Goal: Transaction & Acquisition: Book appointment/travel/reservation

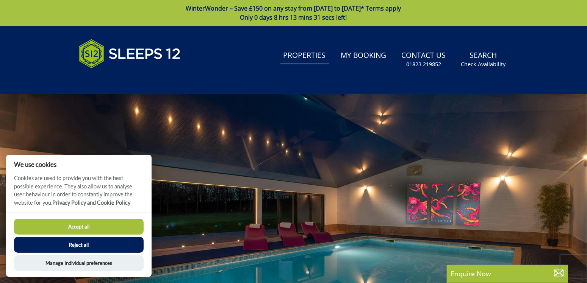
click at [306, 58] on link "Properties" at bounding box center [304, 55] width 49 height 17
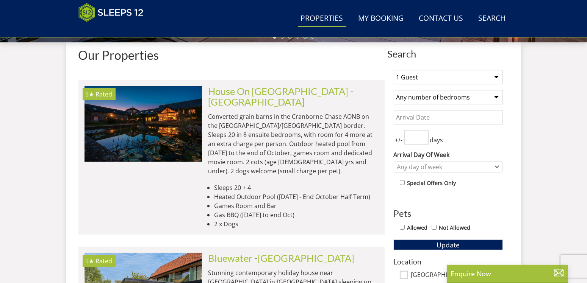
scroll to position [290, 0]
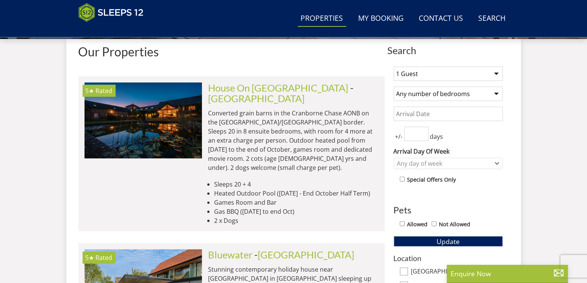
click at [394, 67] on select "1 Guest 2 Guests 3 Guests 4 Guests 5 Guests 6 Guests 7 Guests 8 Guests 9 Guests…" at bounding box center [448, 74] width 109 height 14
select select "10"
click option "10 Guests" at bounding box center [0, 0] width 0 height 0
click at [394, 87] on select "Any number of bedrooms 1 Bedroom 2 Bedrooms 3 Bedrooms 4 Bedrooms 5 Bedrooms 6 …" at bounding box center [448, 94] width 109 height 14
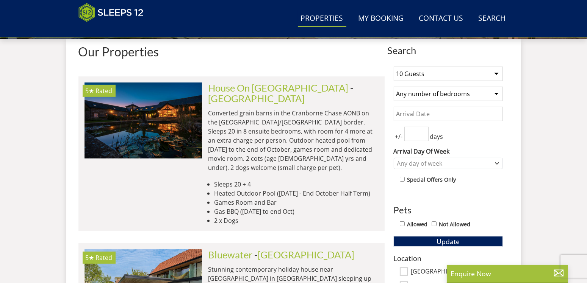
click at [458, 108] on input "Date" at bounding box center [448, 114] width 109 height 14
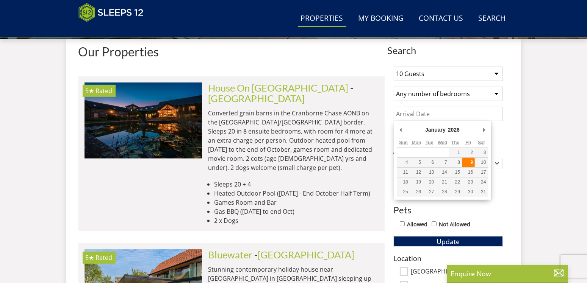
type input "[DATE]"
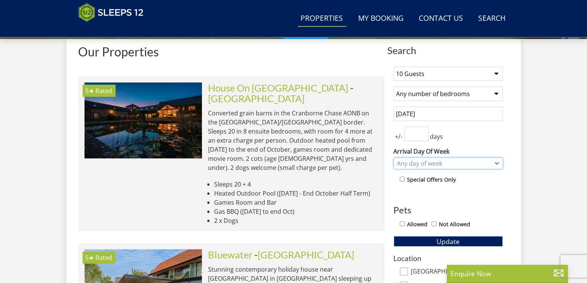
click at [434, 162] on div "Any day of week" at bounding box center [444, 164] width 98 height 8
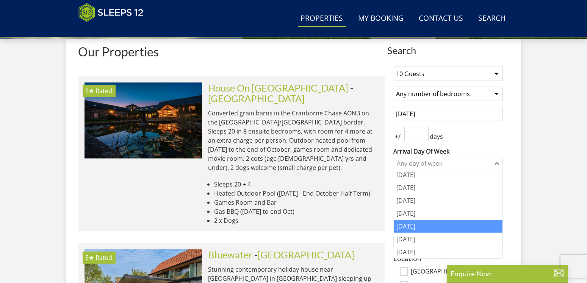
click at [426, 229] on div "Friday" at bounding box center [448, 226] width 108 height 13
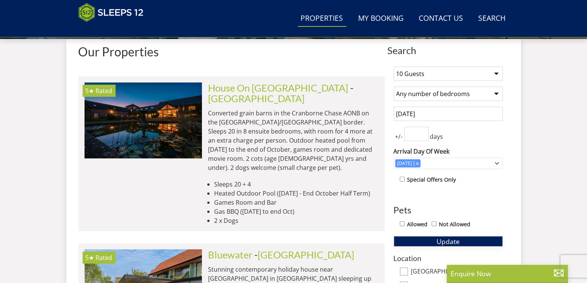
click at [454, 238] on span "Update" at bounding box center [448, 241] width 23 height 9
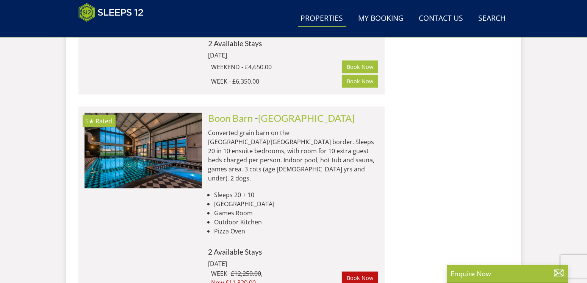
scroll to position [4587, 0]
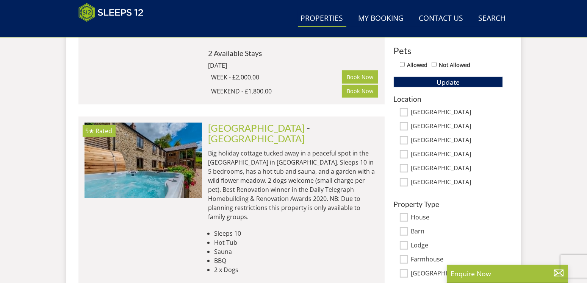
scroll to position [446, 0]
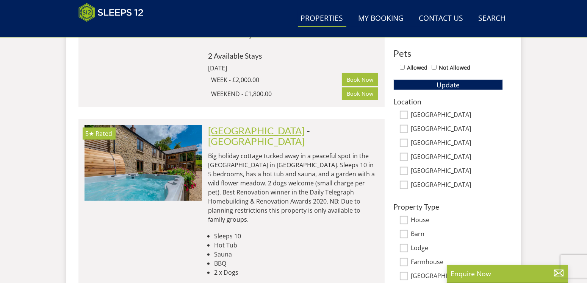
click at [254, 125] on link "[GEOGRAPHIC_DATA]" at bounding box center [256, 130] width 97 height 11
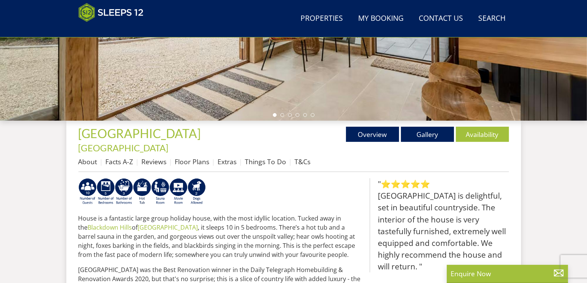
scroll to position [88, 0]
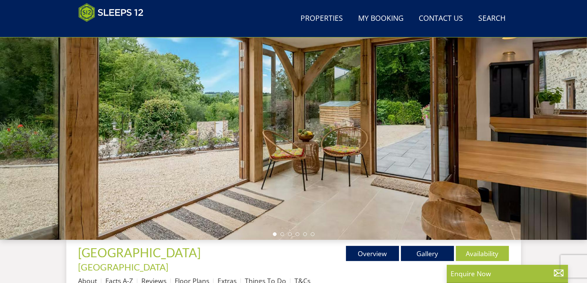
click at [363, 176] on div at bounding box center [293, 107] width 587 height 265
click at [347, 106] on div at bounding box center [293, 107] width 587 height 265
click at [572, 106] on div at bounding box center [293, 107] width 587 height 265
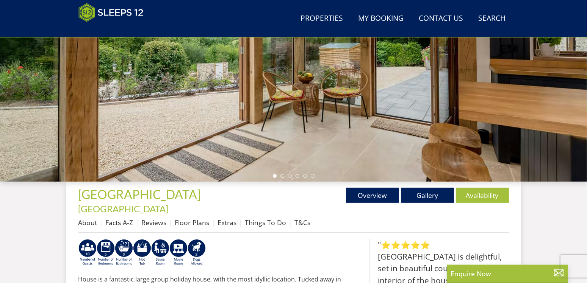
scroll to position [168, 0]
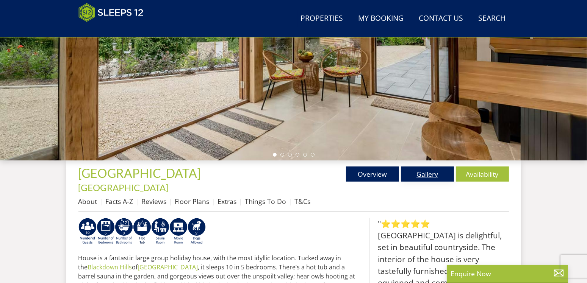
click at [424, 171] on link "Gallery" at bounding box center [427, 174] width 53 height 15
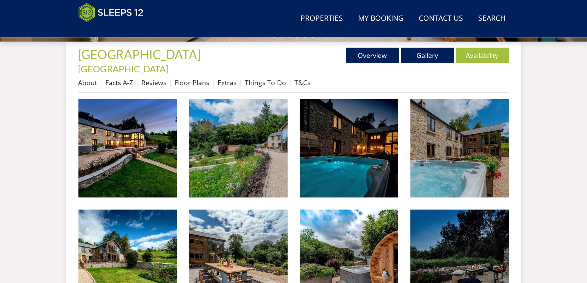
scroll to position [287, 0]
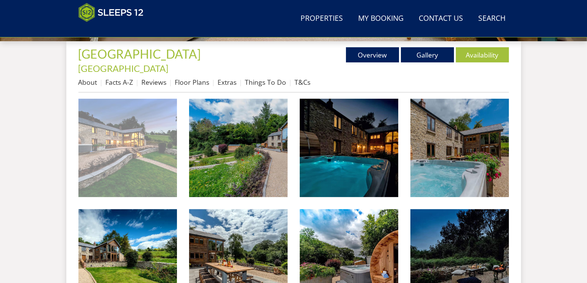
click at [126, 143] on img at bounding box center [127, 148] width 99 height 99
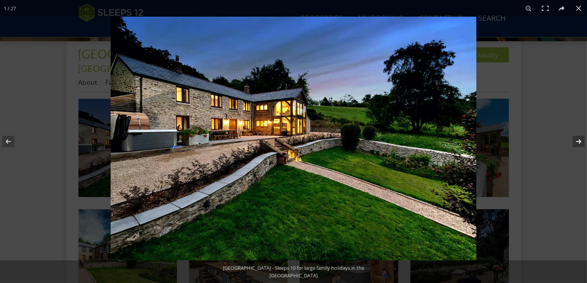
click at [578, 140] on button at bounding box center [573, 142] width 27 height 38
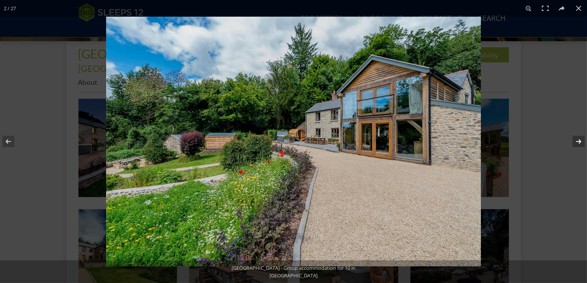
click at [578, 140] on button at bounding box center [573, 142] width 27 height 38
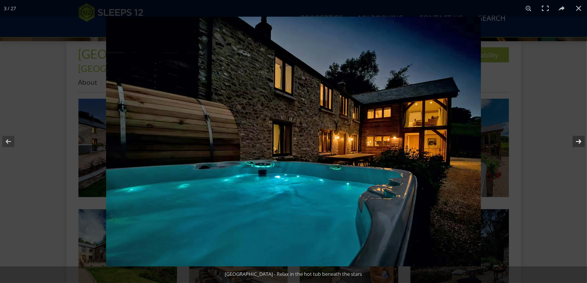
click at [578, 140] on button at bounding box center [573, 142] width 27 height 38
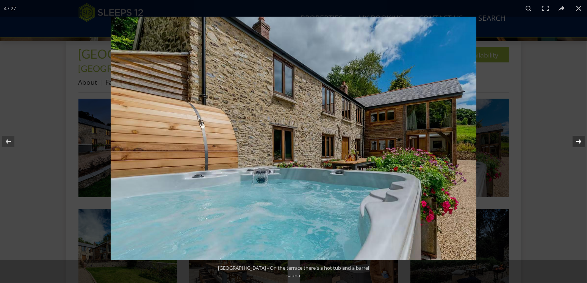
click at [578, 140] on button at bounding box center [573, 142] width 27 height 38
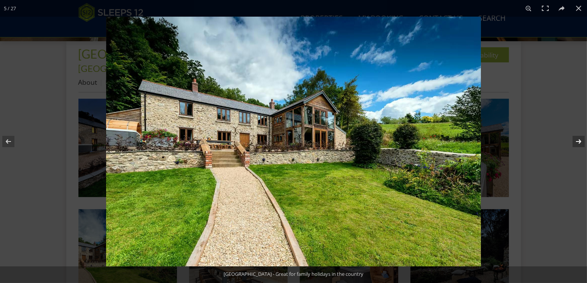
click at [578, 140] on button at bounding box center [573, 142] width 27 height 38
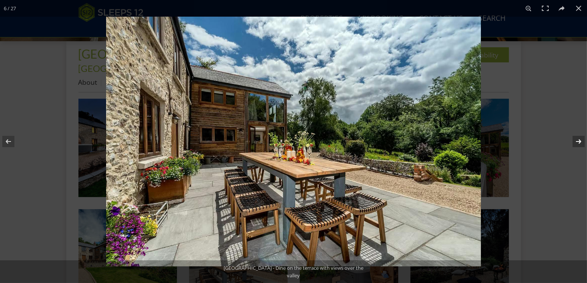
click at [578, 140] on button at bounding box center [573, 142] width 27 height 38
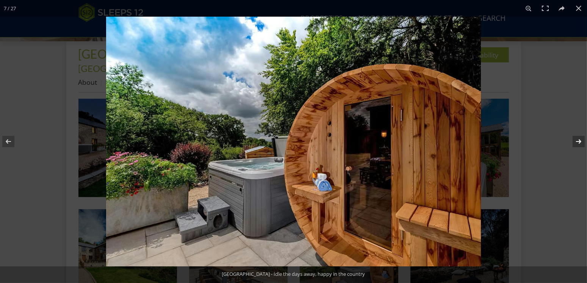
click at [578, 140] on button at bounding box center [573, 142] width 27 height 38
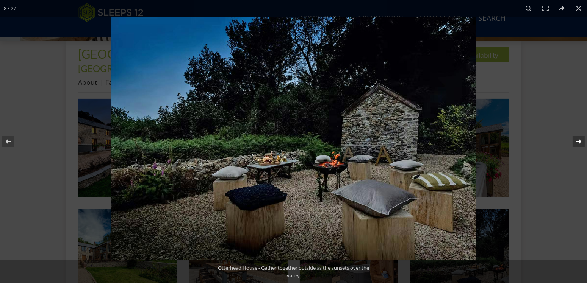
click at [578, 140] on button at bounding box center [573, 142] width 27 height 38
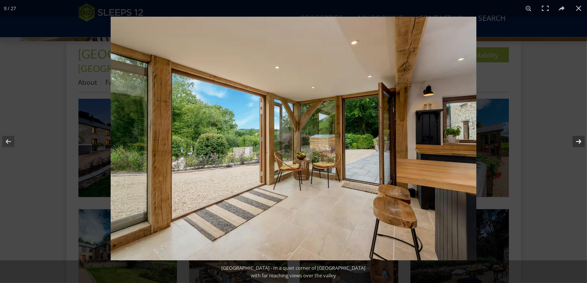
click at [578, 140] on button at bounding box center [573, 142] width 27 height 38
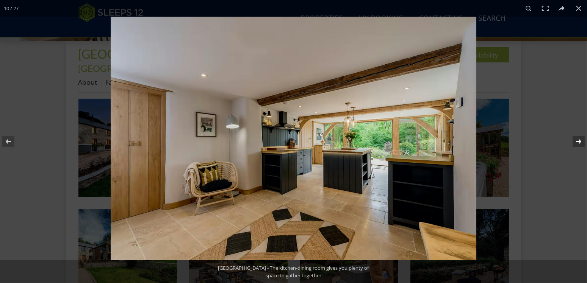
click at [578, 140] on button at bounding box center [573, 142] width 27 height 38
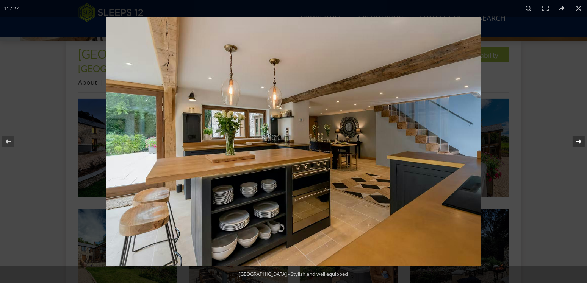
click at [578, 140] on button at bounding box center [573, 142] width 27 height 38
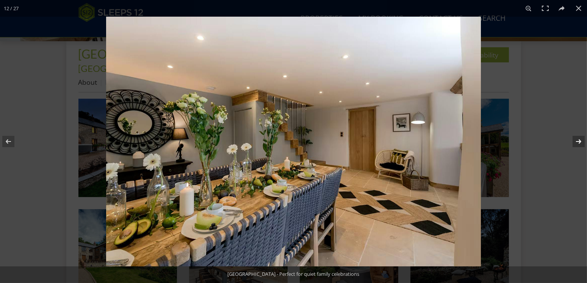
click at [578, 140] on button at bounding box center [573, 142] width 27 height 38
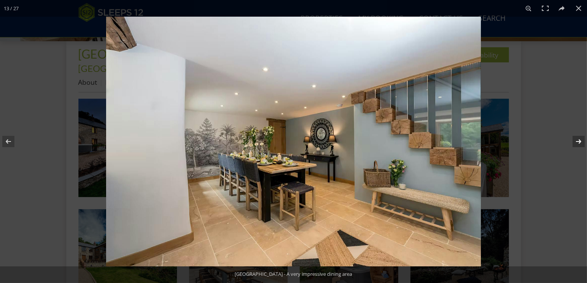
click at [578, 140] on button at bounding box center [573, 142] width 27 height 38
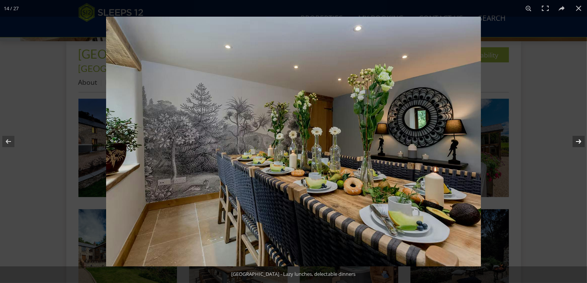
click at [578, 140] on button at bounding box center [573, 142] width 27 height 38
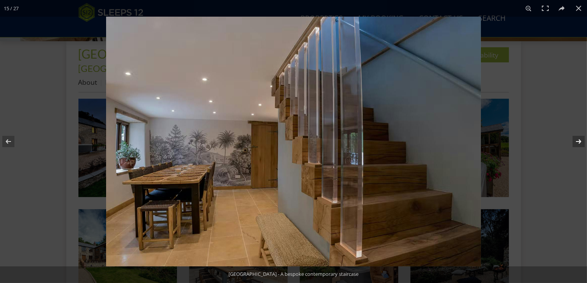
click at [578, 140] on button at bounding box center [573, 142] width 27 height 38
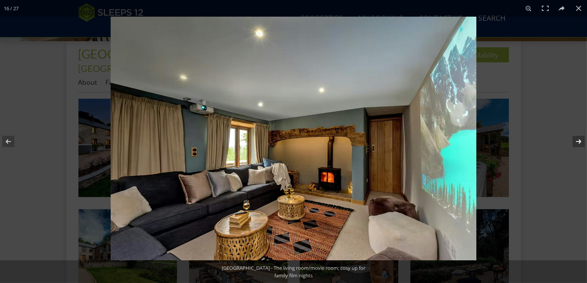
click at [578, 140] on button at bounding box center [573, 142] width 27 height 38
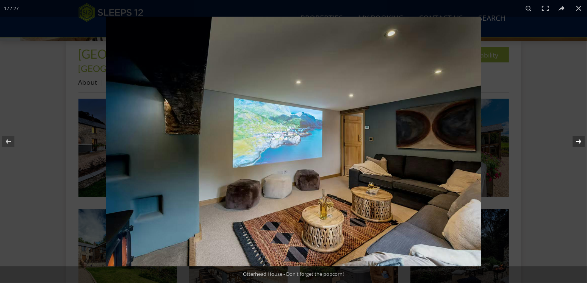
click at [578, 140] on button at bounding box center [573, 142] width 27 height 38
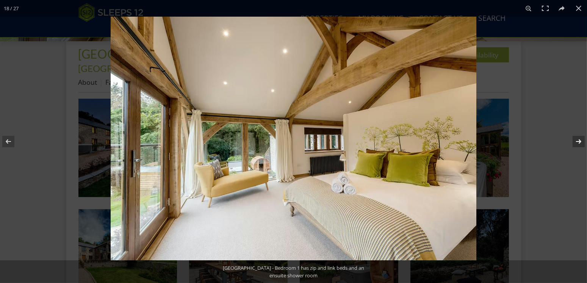
click at [578, 140] on button at bounding box center [573, 142] width 27 height 38
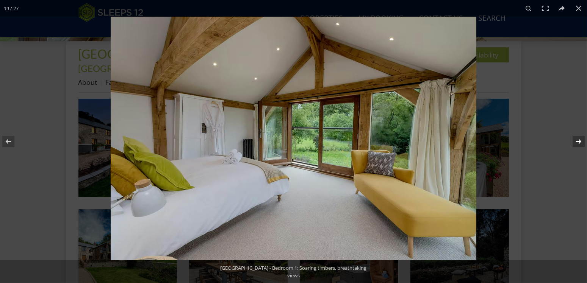
click at [578, 140] on button at bounding box center [573, 142] width 27 height 38
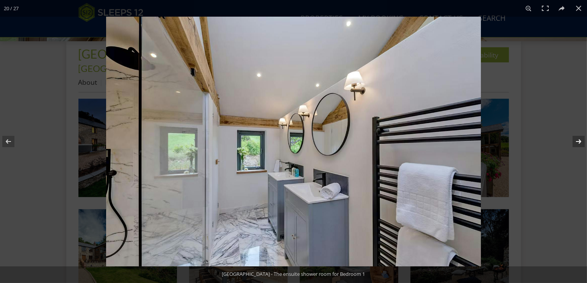
click at [578, 140] on button at bounding box center [573, 142] width 27 height 38
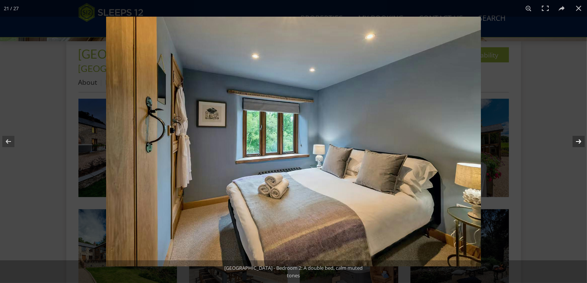
click at [578, 140] on button at bounding box center [573, 142] width 27 height 38
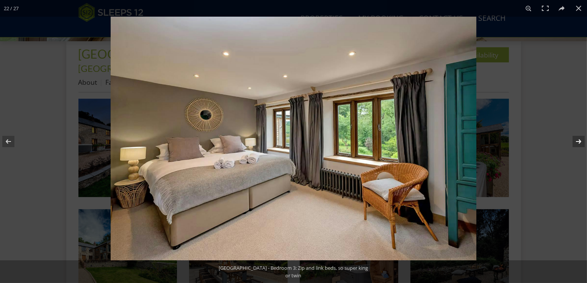
click at [578, 140] on button at bounding box center [573, 142] width 27 height 38
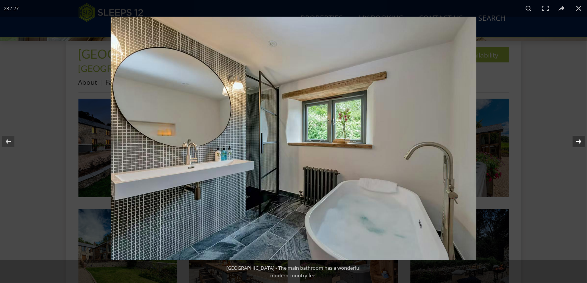
click at [578, 140] on button at bounding box center [573, 142] width 27 height 38
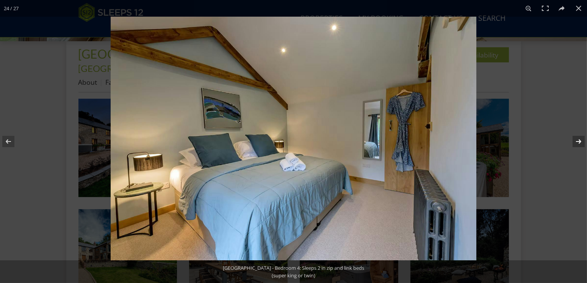
click at [578, 140] on button at bounding box center [573, 142] width 27 height 38
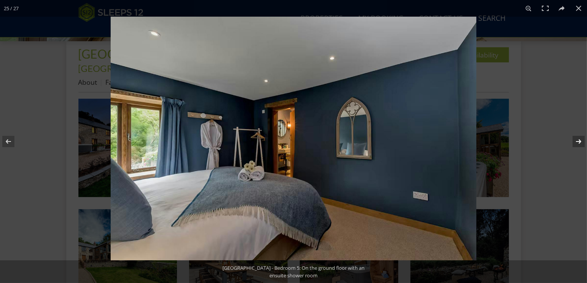
click at [578, 140] on button at bounding box center [573, 142] width 27 height 38
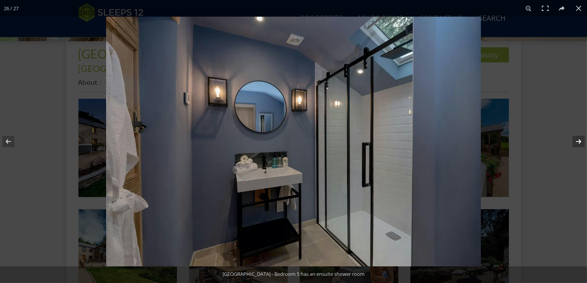
click at [578, 140] on button at bounding box center [573, 142] width 27 height 38
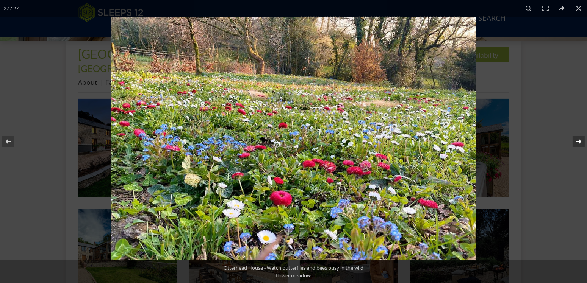
click at [578, 140] on button at bounding box center [573, 142] width 27 height 38
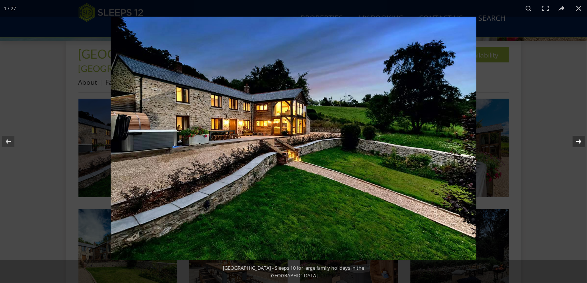
click at [578, 140] on button at bounding box center [573, 142] width 27 height 38
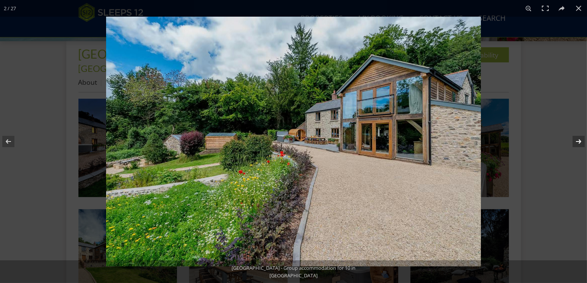
click at [578, 140] on button at bounding box center [573, 142] width 27 height 38
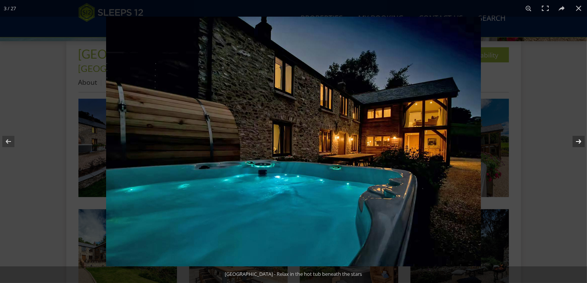
click at [578, 140] on button at bounding box center [573, 142] width 27 height 38
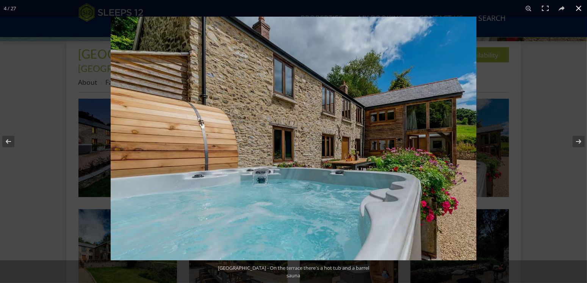
click at [581, 7] on button at bounding box center [578, 8] width 17 height 17
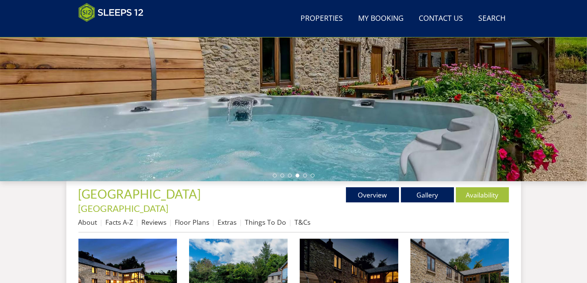
scroll to position [168, 0]
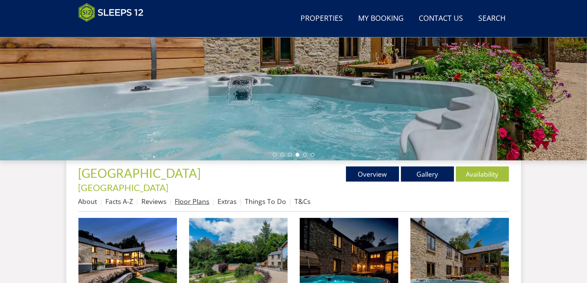
click at [202, 197] on link "Floor Plans" at bounding box center [192, 201] width 34 height 9
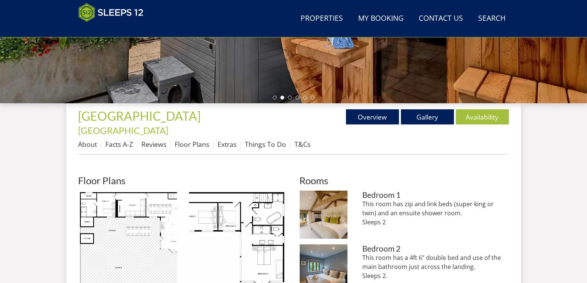
scroll to position [247, 0]
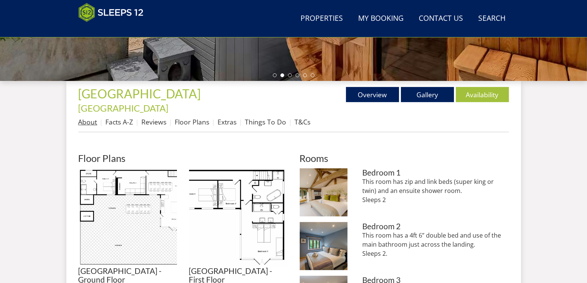
click at [81, 117] on link "About" at bounding box center [87, 121] width 19 height 9
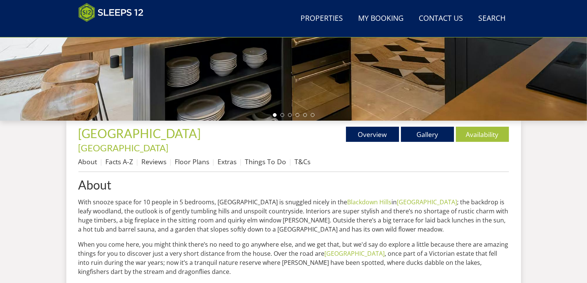
scroll to position [247, 0]
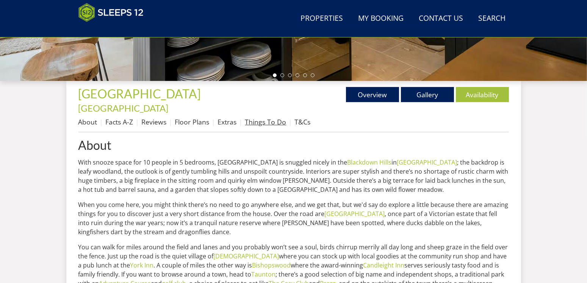
click at [266, 117] on link "Things To Do" at bounding box center [265, 121] width 41 height 9
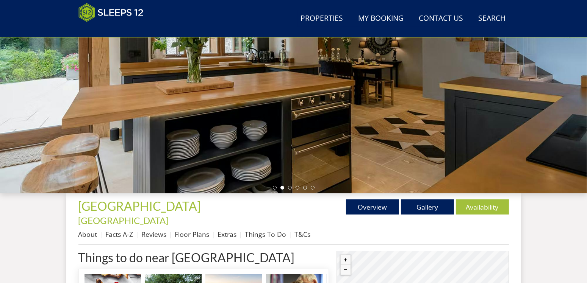
scroll to position [168, 0]
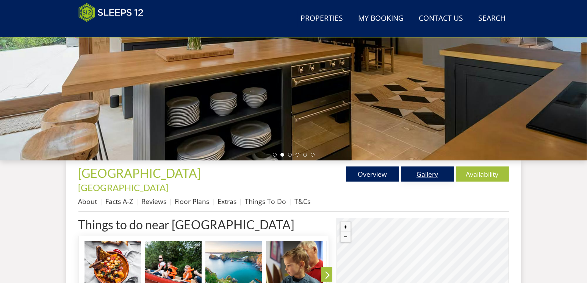
click at [418, 174] on link "Gallery" at bounding box center [427, 174] width 53 height 15
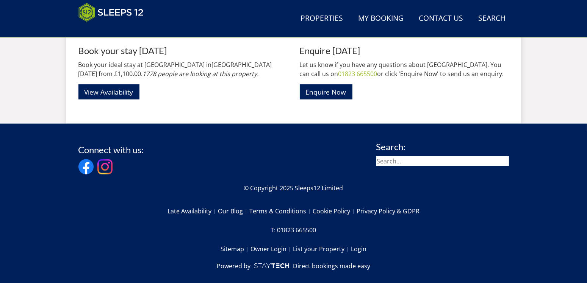
scroll to position [1081, 0]
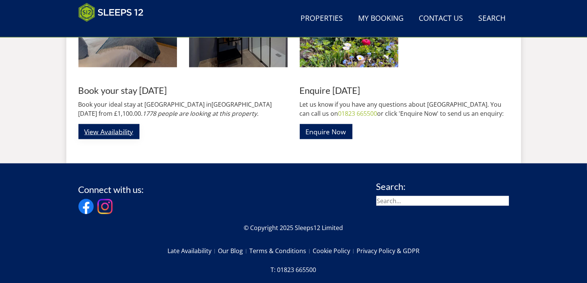
click at [97, 124] on link "View Availability" at bounding box center [108, 131] width 61 height 15
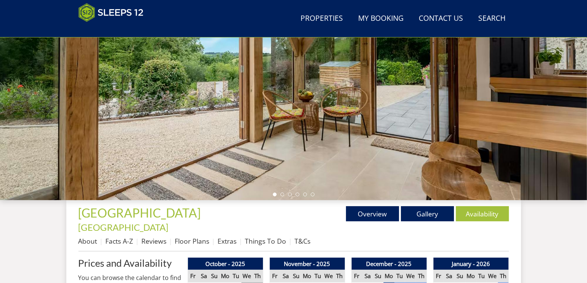
scroll to position [287, 0]
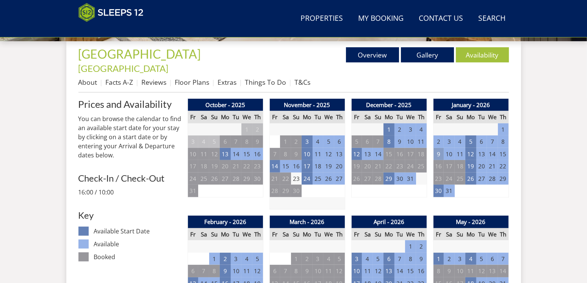
click at [437, 148] on td "9" at bounding box center [438, 154] width 11 height 13
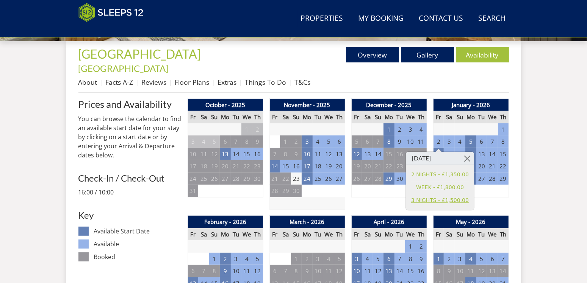
click at [442, 202] on link "3 NIGHTS - £1,500.00" at bounding box center [440, 201] width 58 height 8
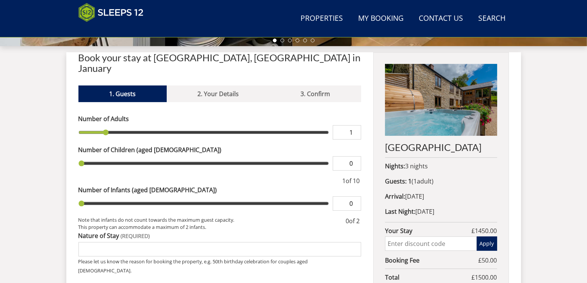
scroll to position [287, 0]
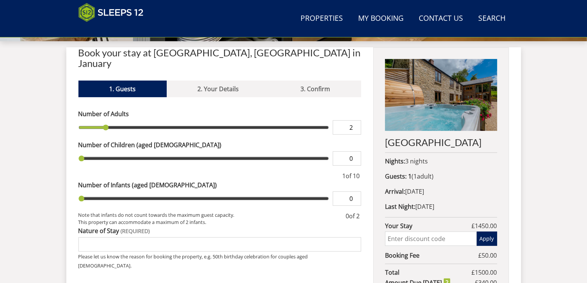
type input "2"
click at [357, 121] on input "2" at bounding box center [347, 128] width 28 height 14
type input "2"
type input "3"
click at [357, 121] on input "3" at bounding box center [347, 128] width 28 height 14
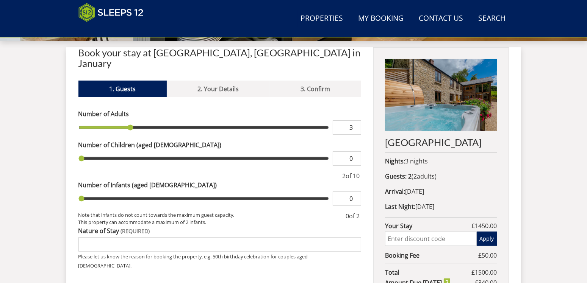
type input "3"
type input "4"
click at [357, 121] on input "4" at bounding box center [347, 128] width 28 height 14
type input "4"
type input "5"
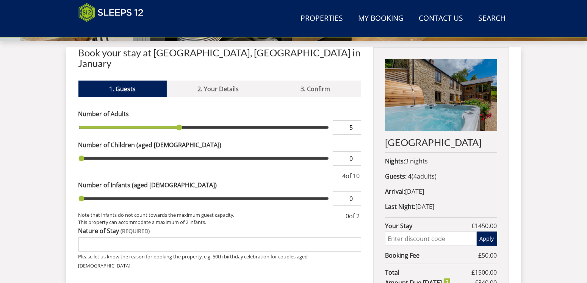
click at [357, 121] on input "5" at bounding box center [347, 128] width 28 height 14
type input "5"
type input "6"
click at [357, 121] on input "6" at bounding box center [347, 128] width 28 height 14
type input "6"
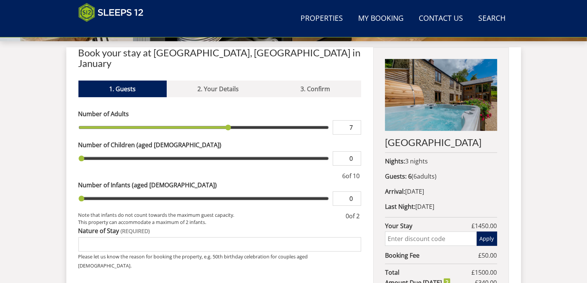
type input "7"
click at [357, 121] on input "7" at bounding box center [347, 128] width 28 height 14
type input "7"
type input "8"
click at [357, 121] on input "8" at bounding box center [347, 128] width 28 height 14
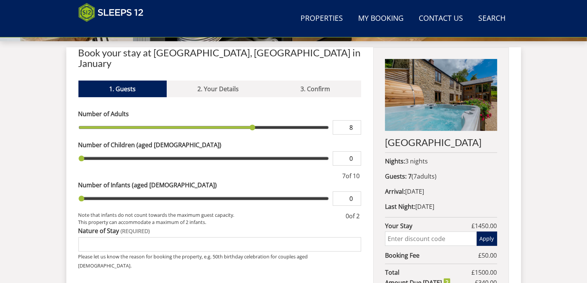
type input "8"
type input "7"
click at [357, 121] on input "7" at bounding box center [347, 128] width 28 height 14
type input "7"
type input "6"
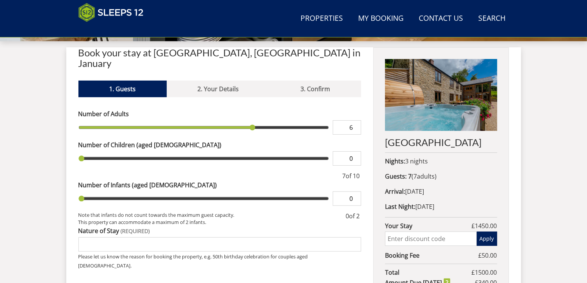
click at [357, 121] on input "6" at bounding box center [347, 128] width 28 height 14
type input "6"
type input "7"
click at [356, 121] on input "7" at bounding box center [347, 128] width 28 height 14
type input "7"
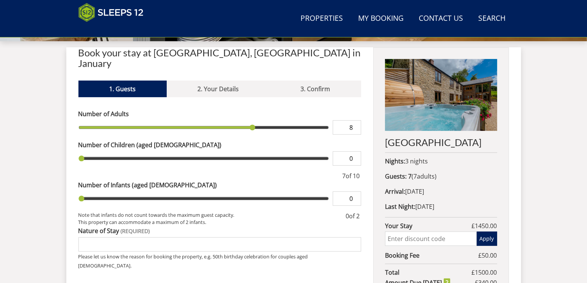
type input "8"
click at [356, 121] on input "8" at bounding box center [347, 128] width 28 height 14
type input "8"
type input "1"
click at [357, 152] on input "1" at bounding box center [347, 159] width 28 height 14
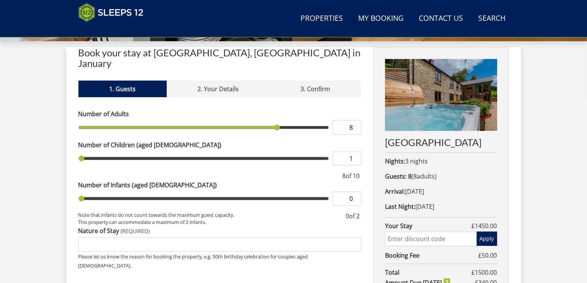
type input "1"
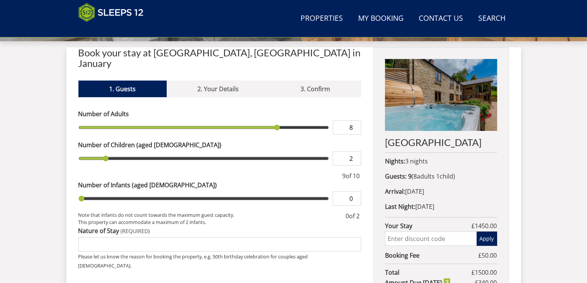
type input "2"
click at [357, 152] on input "2" at bounding box center [347, 159] width 28 height 14
type input "2"
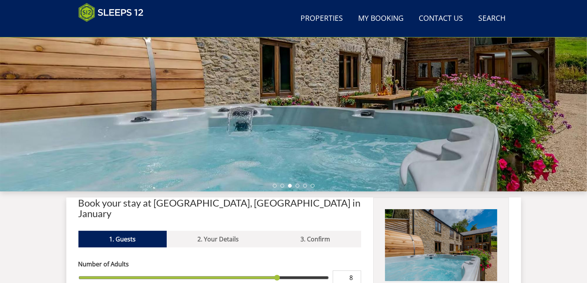
scroll to position [128, 0]
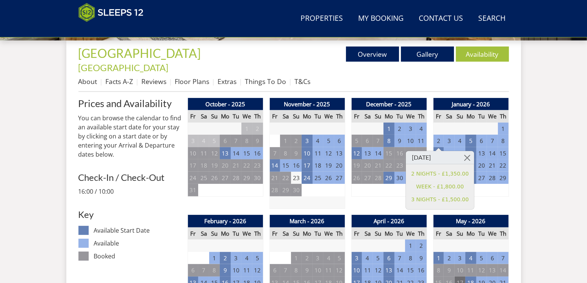
scroll to position [287, 0]
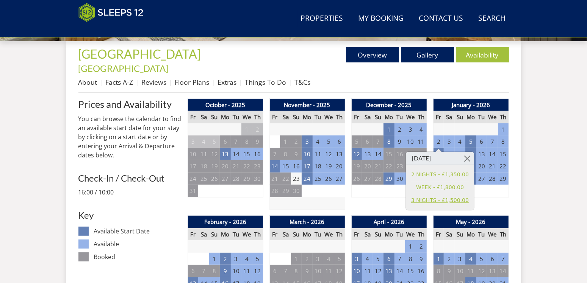
click at [431, 199] on link "3 NIGHTS - £1,500.00" at bounding box center [440, 201] width 58 height 8
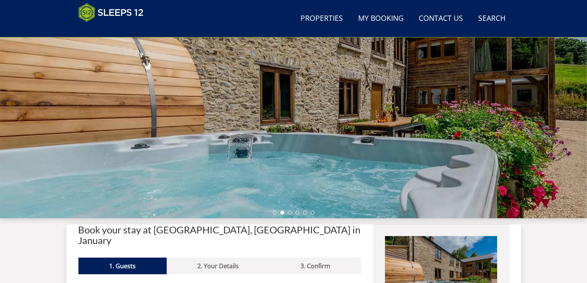
scroll to position [49, 0]
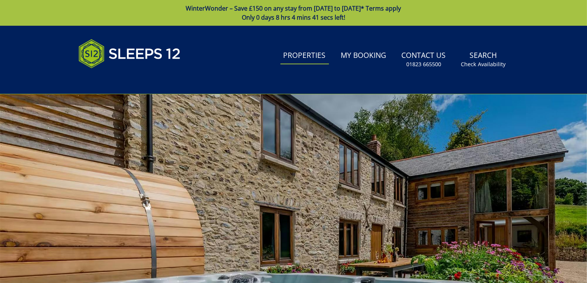
click at [293, 58] on link "Properties" at bounding box center [304, 55] width 49 height 17
select select "10"
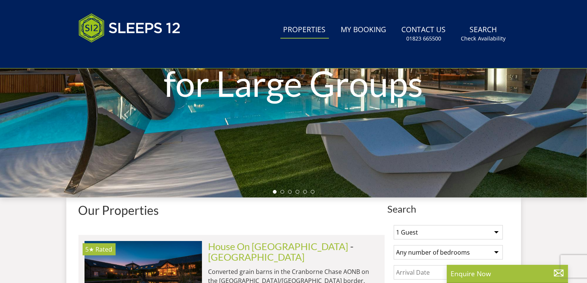
scroll to position [208, 0]
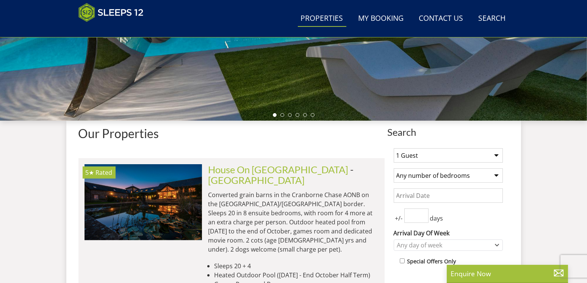
click at [394, 149] on select "1 Guest 2 Guests 3 Guests 4 Guests 5 Guests 6 Guests 7 Guests 8 Guests 9 Guests…" at bounding box center [448, 156] width 109 height 14
select select "10"
click option "10 Guests" at bounding box center [0, 0] width 0 height 0
click at [394, 169] on select "Any number of bedrooms 1 Bedroom 2 Bedrooms 3 Bedrooms 4 Bedrooms 5 Bedrooms 6 …" at bounding box center [448, 176] width 109 height 14
click at [442, 179] on select "Any number of bedrooms 1 Bedroom 2 Bedrooms 3 Bedrooms 4 Bedrooms 5 Bedrooms 6 …" at bounding box center [448, 176] width 109 height 14
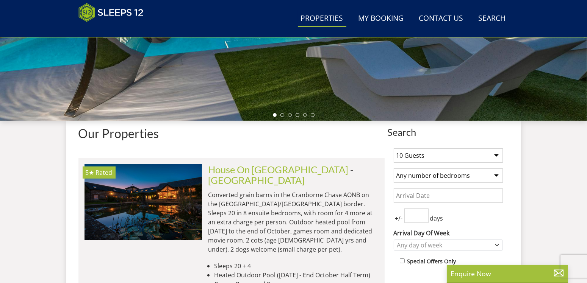
click at [394, 169] on select "Any number of bedrooms 1 Bedroom 2 Bedrooms 3 Bedrooms 4 Bedrooms 5 Bedrooms 6 …" at bounding box center [448, 176] width 109 height 14
click at [426, 196] on input "Date" at bounding box center [448, 196] width 109 height 14
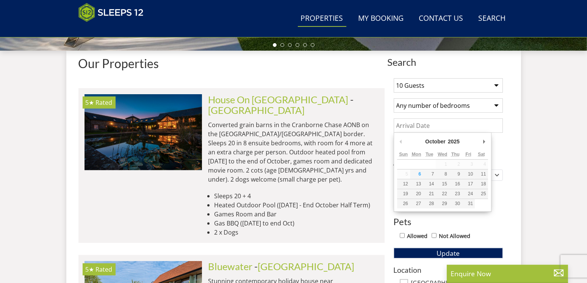
scroll to position [287, 0]
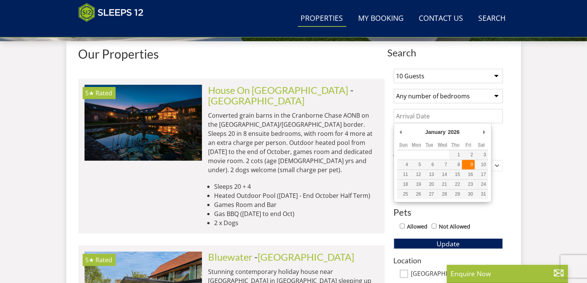
type input "09/01/2026"
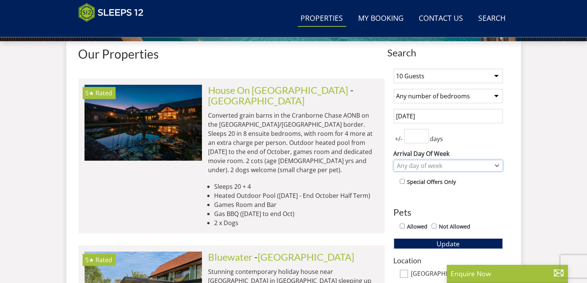
click at [465, 165] on div "Any day of week" at bounding box center [444, 166] width 98 height 8
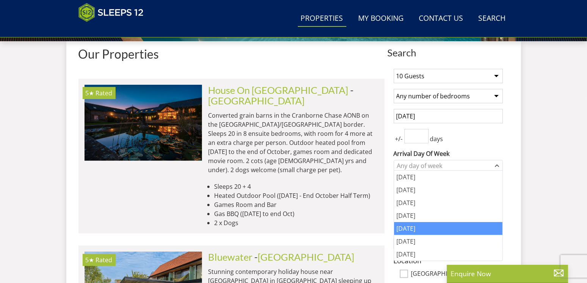
click at [412, 227] on div "Friday" at bounding box center [448, 228] width 108 height 13
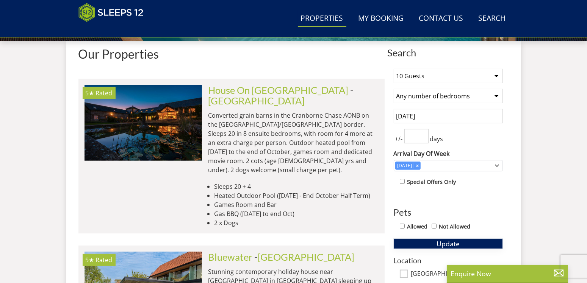
click at [431, 242] on button "Update" at bounding box center [448, 244] width 109 height 11
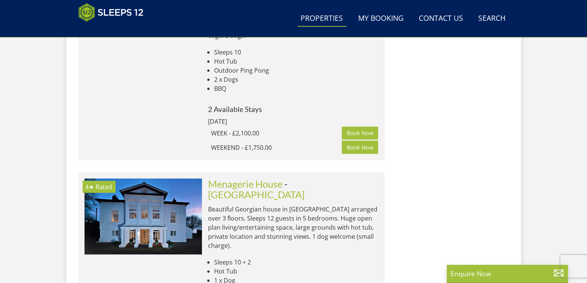
scroll to position [924, 0]
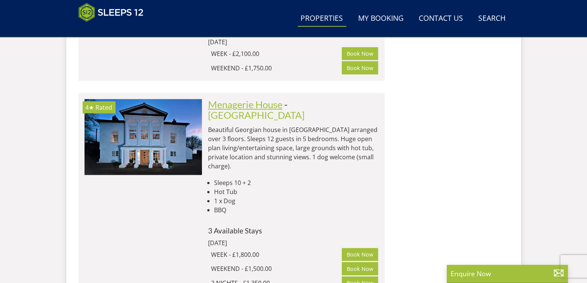
click at [253, 99] on link "Menagerie House" at bounding box center [245, 104] width 74 height 11
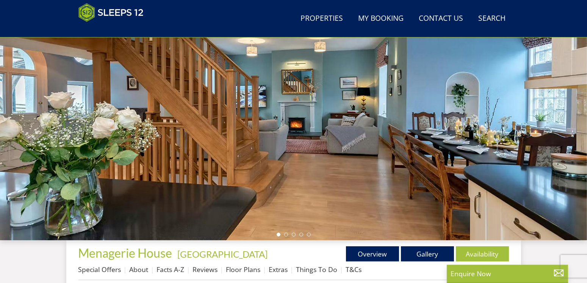
scroll to position [88, 0]
click at [430, 255] on link "Gallery" at bounding box center [427, 253] width 53 height 15
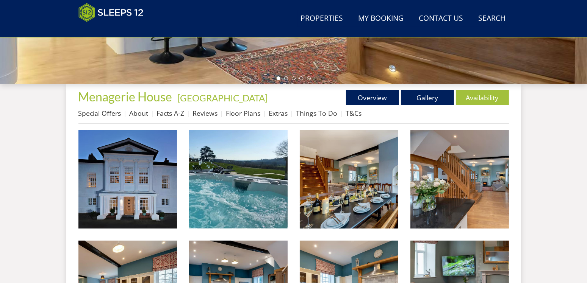
scroll to position [287, 0]
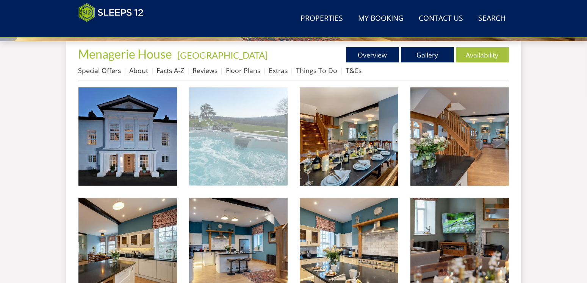
click at [260, 171] on img at bounding box center [238, 137] width 99 height 99
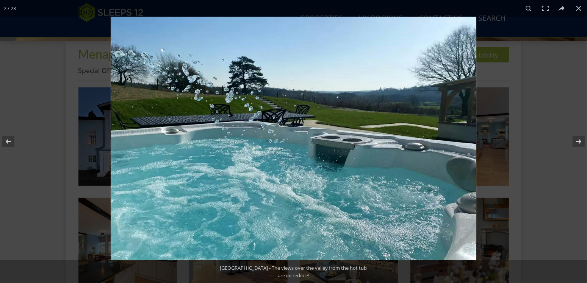
click at [467, 135] on img at bounding box center [294, 139] width 366 height 244
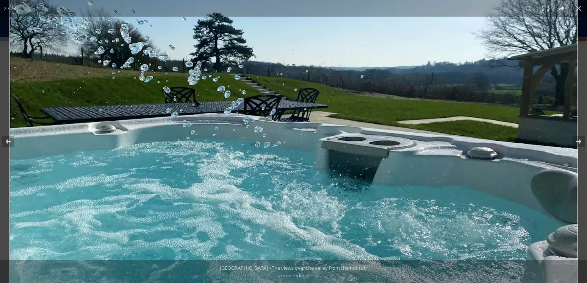
click at [467, 135] on img at bounding box center [293, 140] width 568 height 379
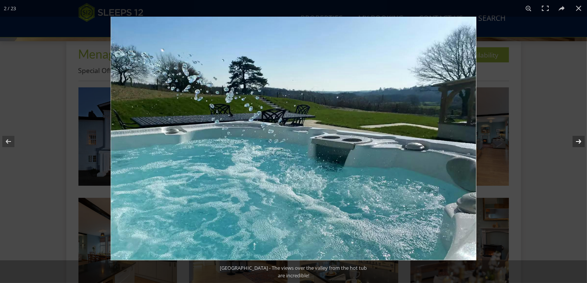
click at [576, 139] on button at bounding box center [573, 142] width 27 height 38
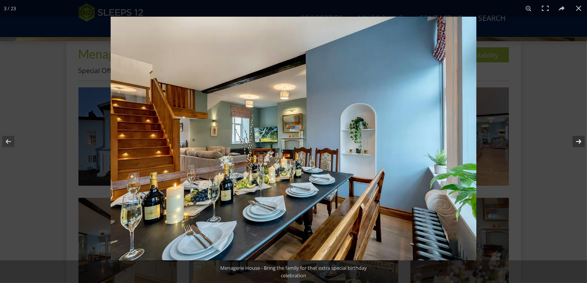
click at [576, 139] on button at bounding box center [573, 142] width 27 height 38
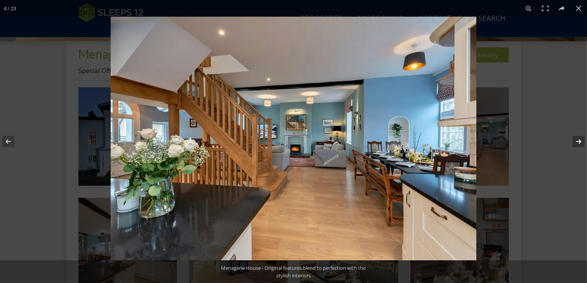
click at [576, 139] on button at bounding box center [573, 142] width 27 height 38
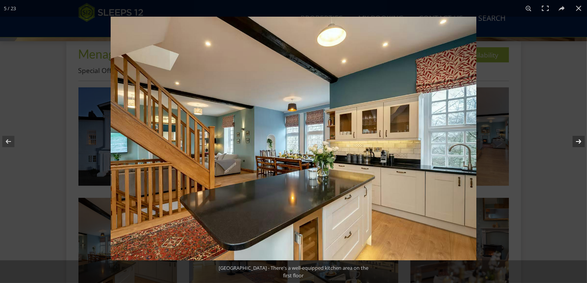
click at [576, 139] on button at bounding box center [573, 142] width 27 height 38
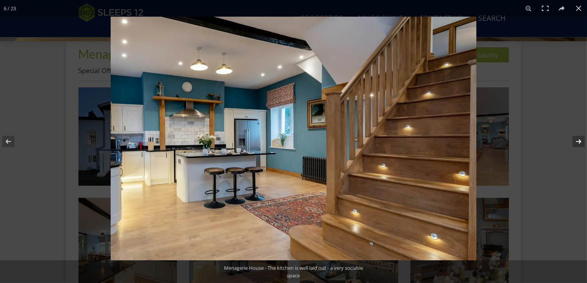
click at [576, 139] on button at bounding box center [573, 142] width 27 height 38
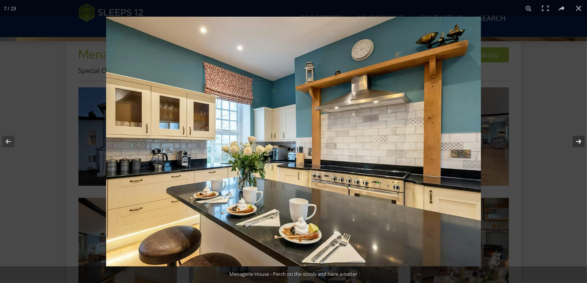
click at [576, 139] on button at bounding box center [573, 142] width 27 height 38
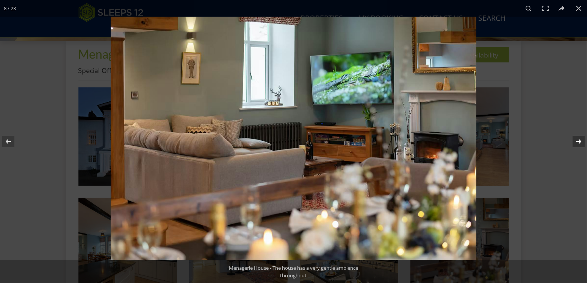
click at [576, 139] on button at bounding box center [573, 142] width 27 height 38
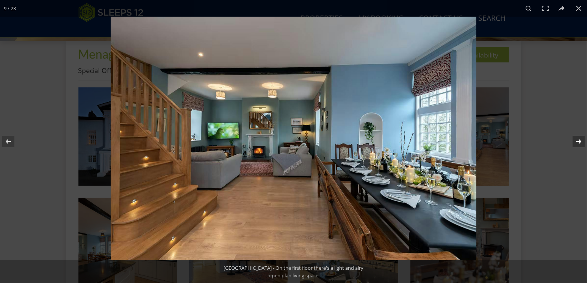
click at [576, 139] on button at bounding box center [573, 142] width 27 height 38
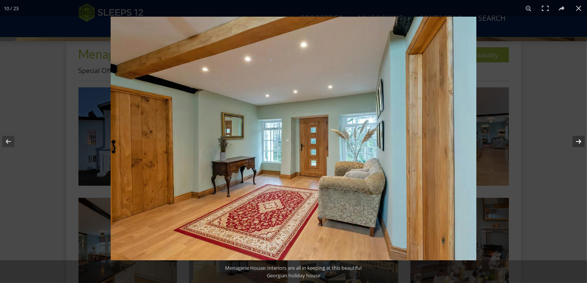
click at [576, 139] on button at bounding box center [573, 142] width 27 height 38
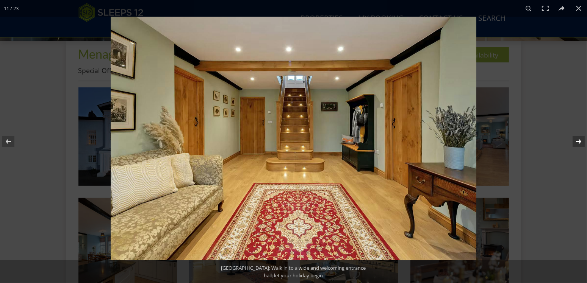
click at [576, 139] on button at bounding box center [573, 142] width 27 height 38
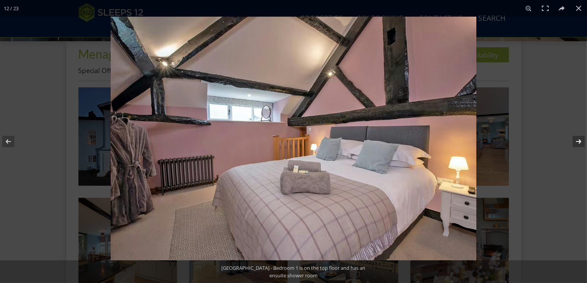
click at [576, 139] on button at bounding box center [573, 142] width 27 height 38
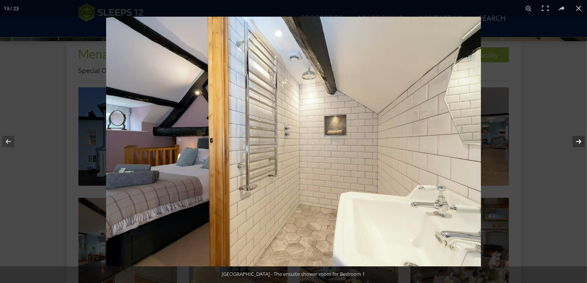
click at [576, 139] on button at bounding box center [573, 142] width 27 height 38
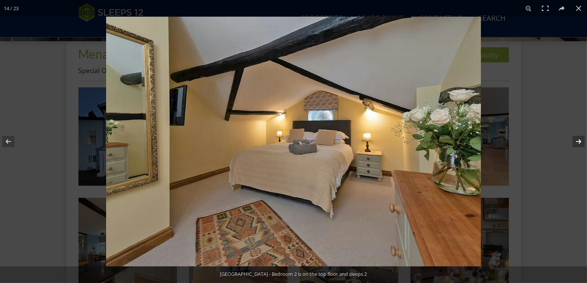
click at [576, 139] on button at bounding box center [573, 142] width 27 height 38
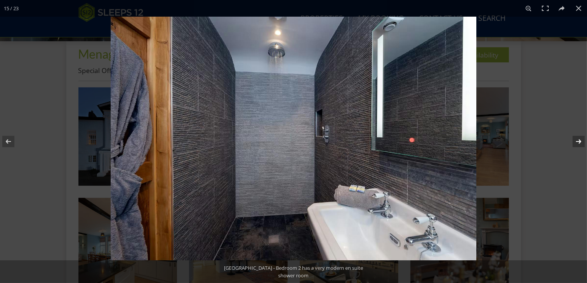
click at [576, 139] on button at bounding box center [573, 142] width 27 height 38
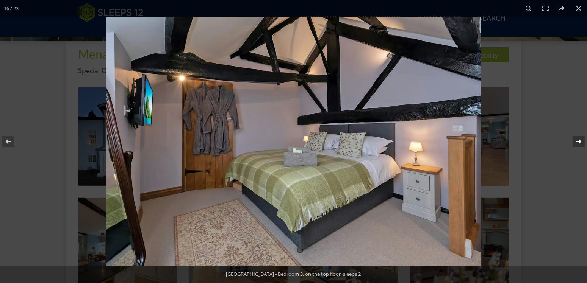
click at [576, 139] on button at bounding box center [573, 142] width 27 height 38
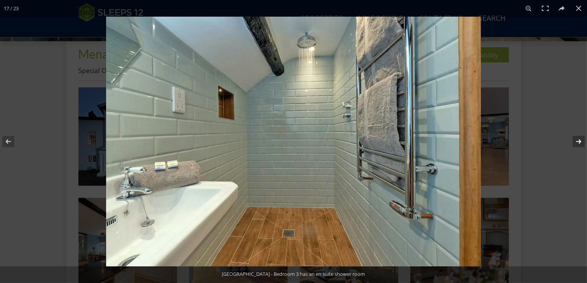
click at [576, 139] on button at bounding box center [573, 142] width 27 height 38
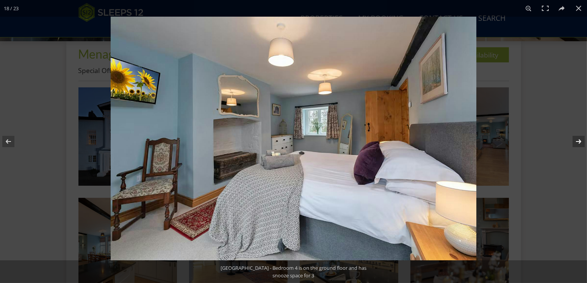
click at [576, 139] on button at bounding box center [573, 142] width 27 height 38
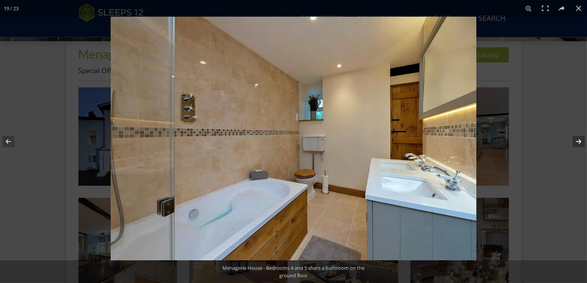
click at [576, 139] on button at bounding box center [573, 142] width 27 height 38
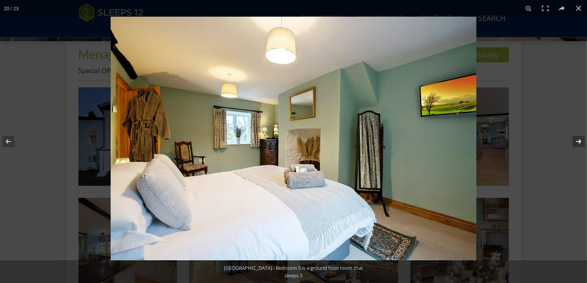
click at [576, 139] on button at bounding box center [573, 142] width 27 height 38
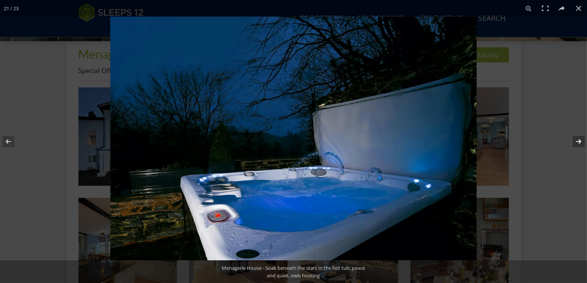
click at [576, 139] on button at bounding box center [573, 142] width 27 height 38
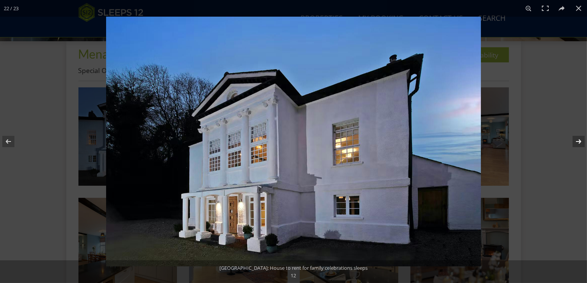
click at [576, 139] on button at bounding box center [573, 142] width 27 height 38
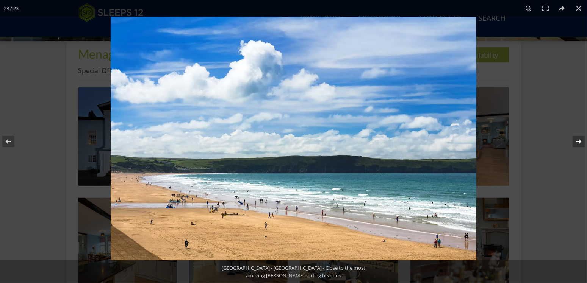
click at [576, 139] on button at bounding box center [573, 142] width 27 height 38
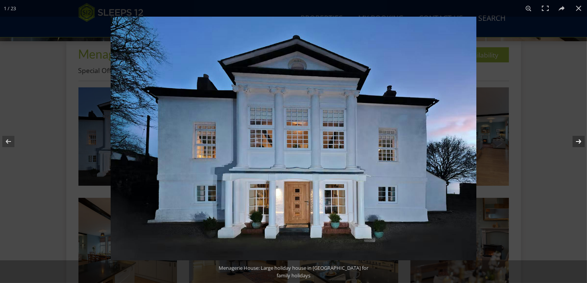
click at [576, 139] on button at bounding box center [573, 142] width 27 height 38
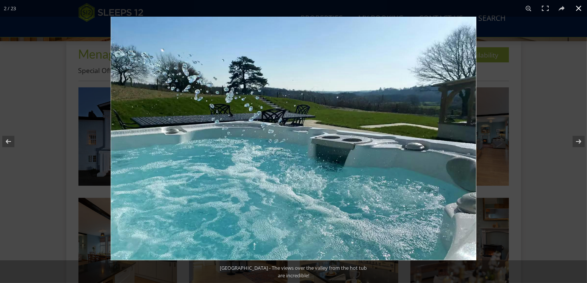
click at [576, 9] on button at bounding box center [578, 8] width 17 height 17
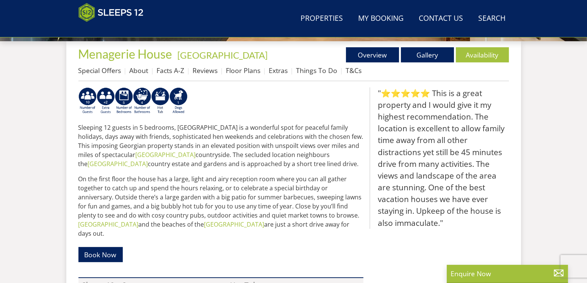
scroll to position [88, 0]
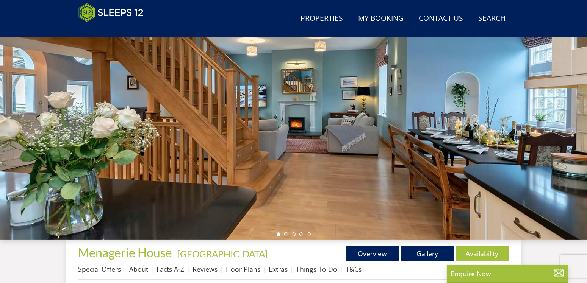
select select "10"
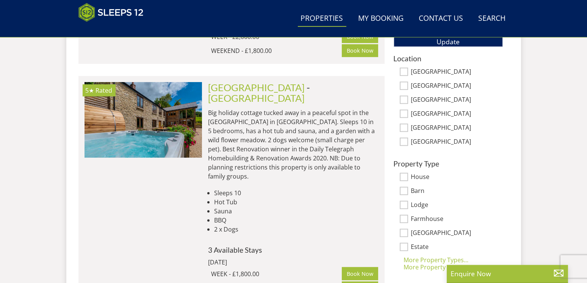
scroll to position [446, 0]
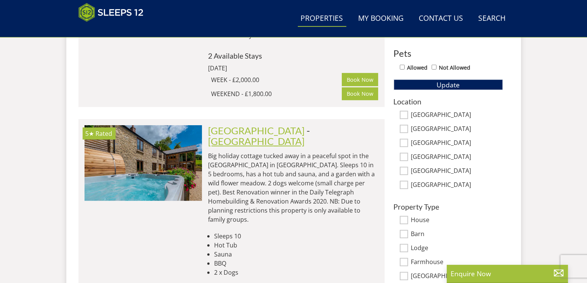
click at [301, 136] on link "[GEOGRAPHIC_DATA]" at bounding box center [256, 141] width 97 height 11
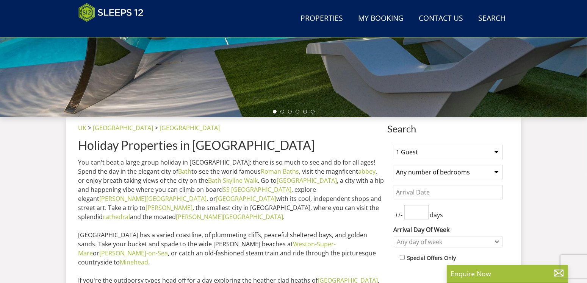
scroll to position [168, 0]
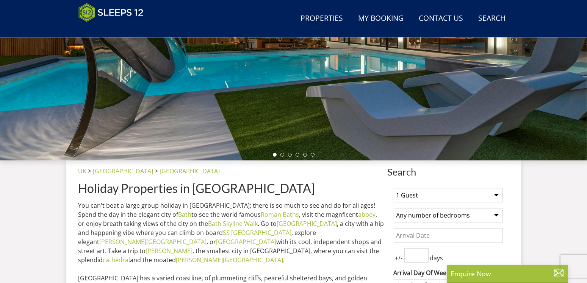
select select "10"
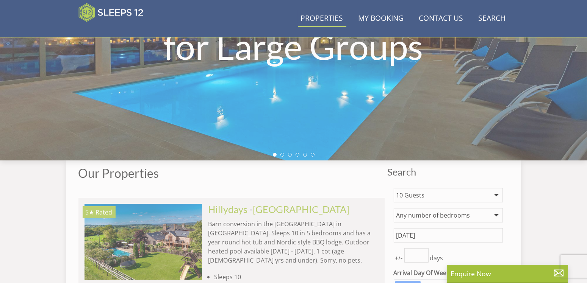
scroll to position [446, 0]
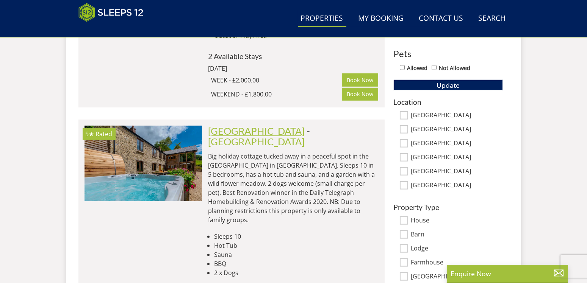
click at [255, 126] on link "[GEOGRAPHIC_DATA]" at bounding box center [256, 130] width 97 height 11
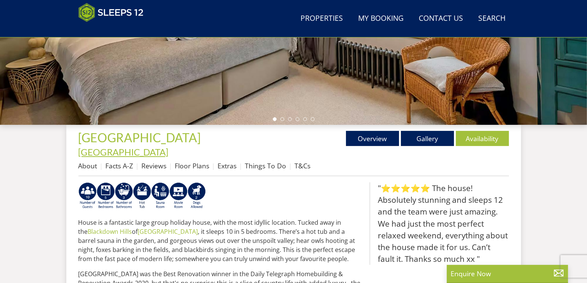
scroll to position [208, 0]
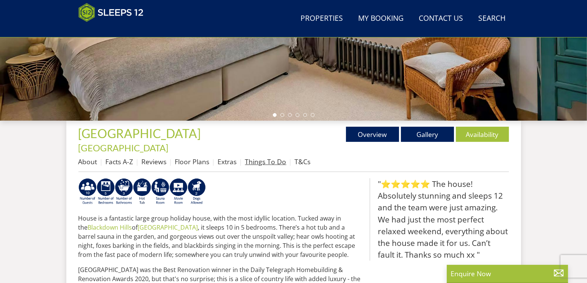
click at [252, 157] on link "Things To Do" at bounding box center [265, 161] width 41 height 9
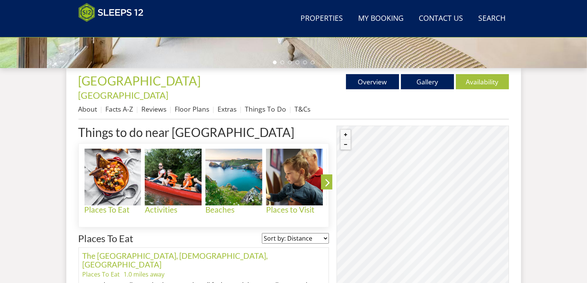
scroll to position [287, 0]
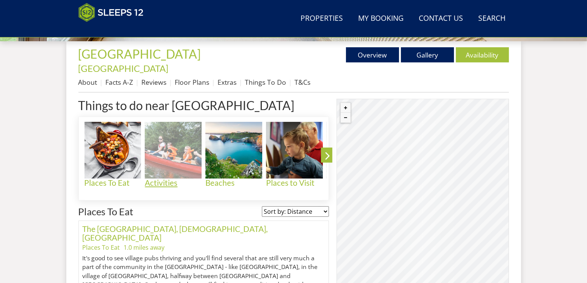
click at [189, 163] on img at bounding box center [173, 150] width 57 height 57
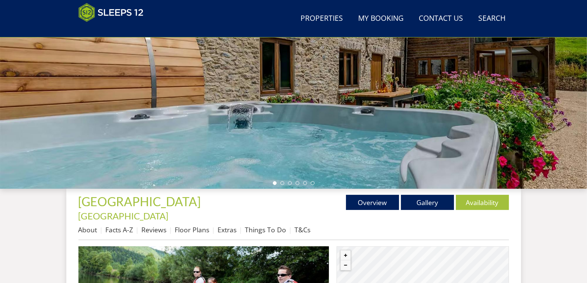
scroll to position [168, 0]
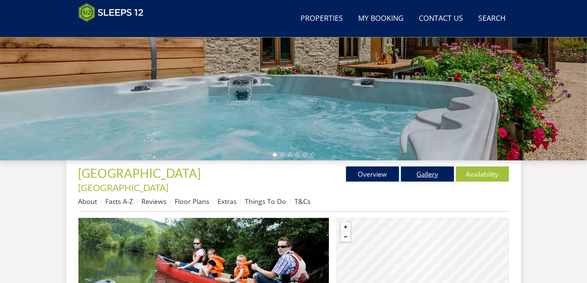
click at [432, 176] on link "Gallery" at bounding box center [427, 174] width 53 height 15
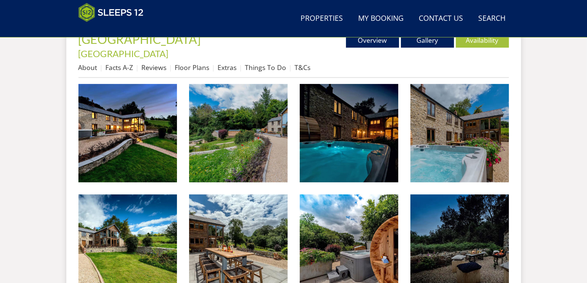
scroll to position [327, 0]
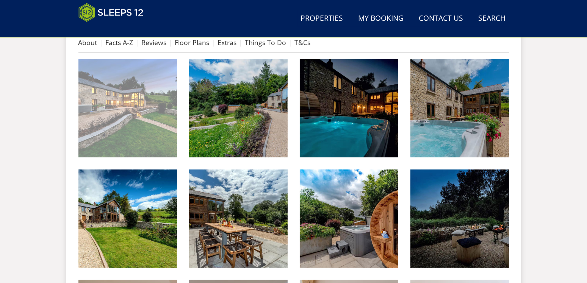
click at [136, 105] on img at bounding box center [127, 108] width 99 height 99
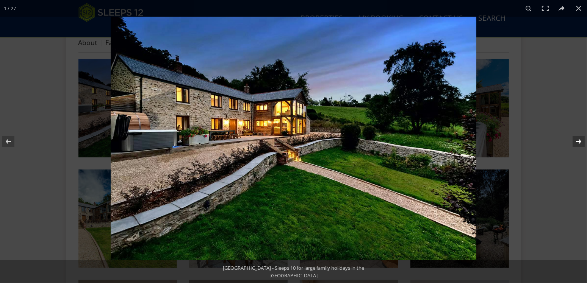
click at [574, 139] on button at bounding box center [573, 142] width 27 height 38
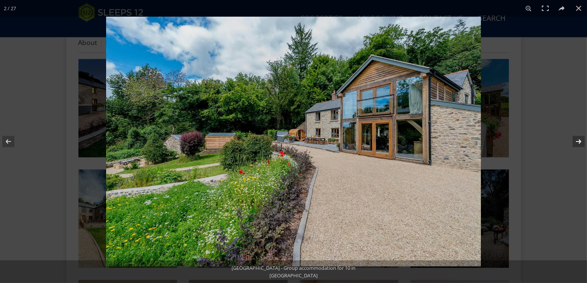
click at [574, 139] on button at bounding box center [573, 142] width 27 height 38
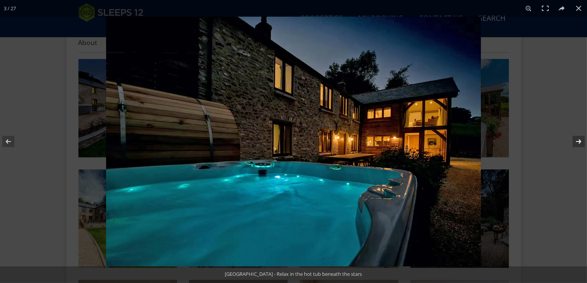
click at [574, 139] on button at bounding box center [573, 142] width 27 height 38
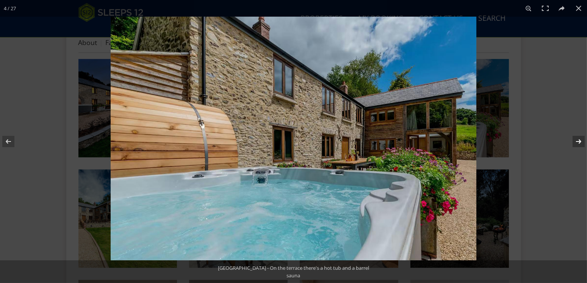
click at [574, 139] on button at bounding box center [573, 142] width 27 height 38
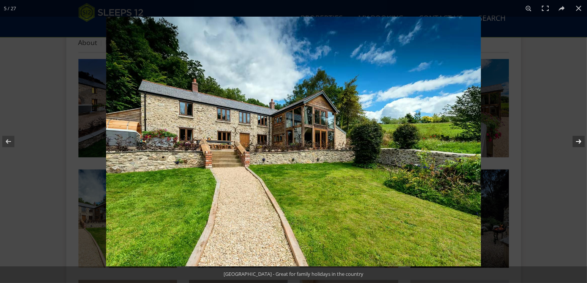
click at [574, 139] on button at bounding box center [573, 142] width 27 height 38
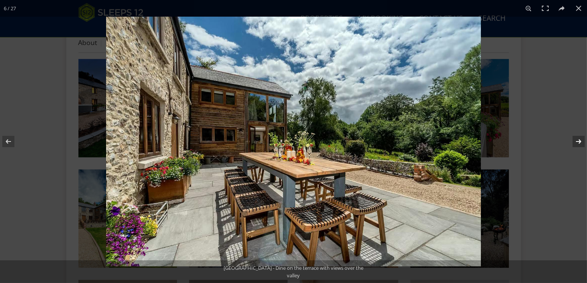
click at [574, 139] on button at bounding box center [573, 142] width 27 height 38
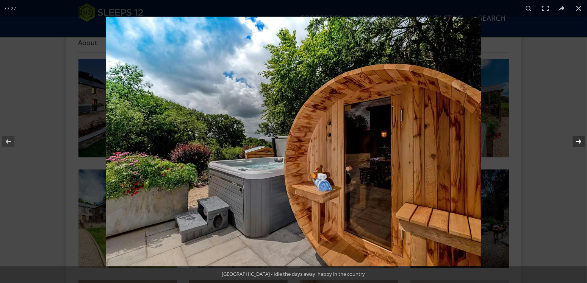
click at [574, 139] on button at bounding box center [573, 142] width 27 height 38
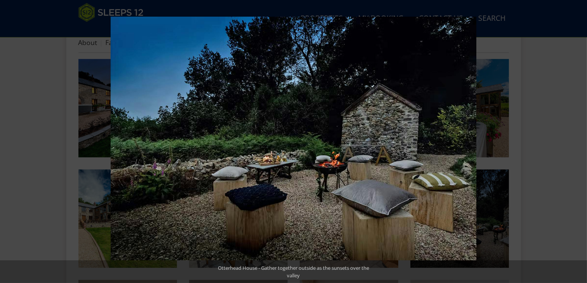
click at [574, 139] on button at bounding box center [573, 142] width 27 height 38
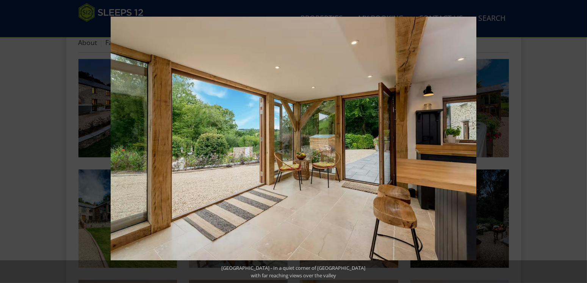
click at [574, 139] on button at bounding box center [573, 142] width 27 height 38
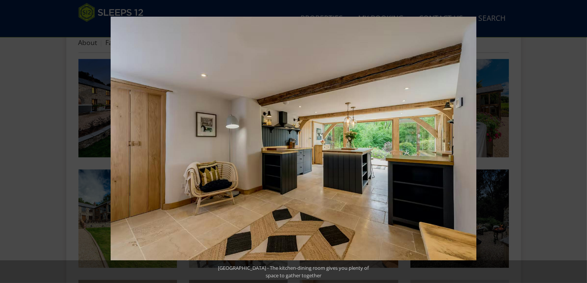
click at [574, 139] on button at bounding box center [573, 142] width 27 height 38
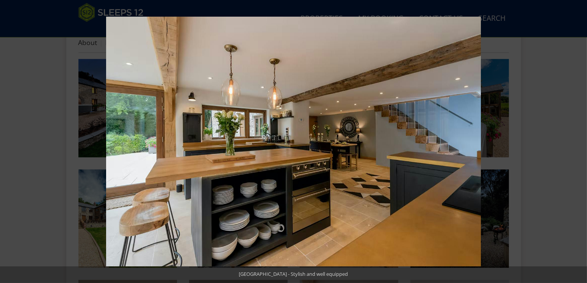
click at [574, 139] on button at bounding box center [573, 142] width 27 height 38
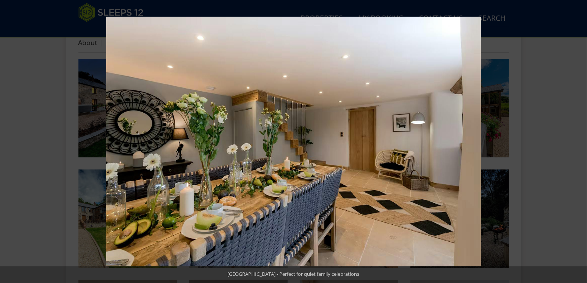
click at [574, 139] on button at bounding box center [573, 142] width 27 height 38
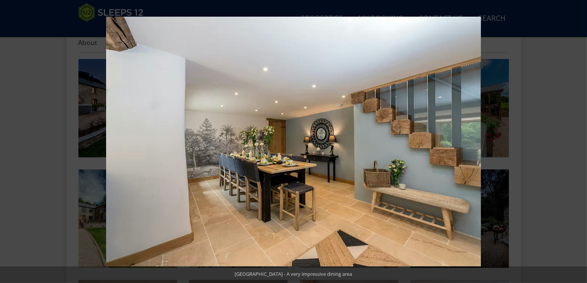
click at [574, 139] on button at bounding box center [573, 142] width 27 height 38
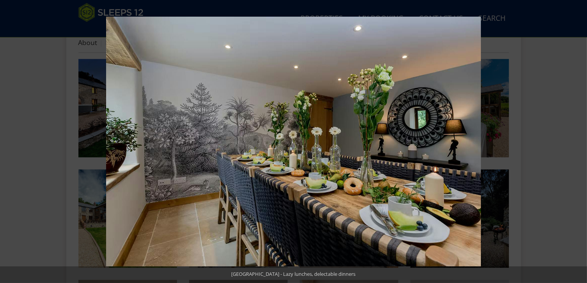
click at [574, 139] on button at bounding box center [573, 142] width 27 height 38
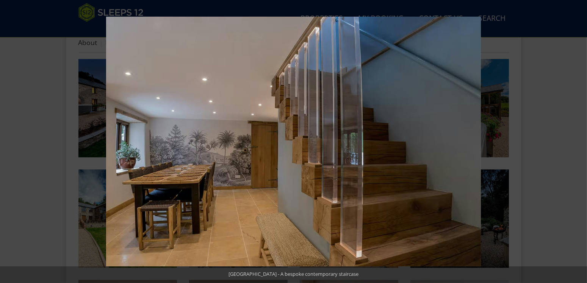
click at [574, 139] on button at bounding box center [573, 142] width 27 height 38
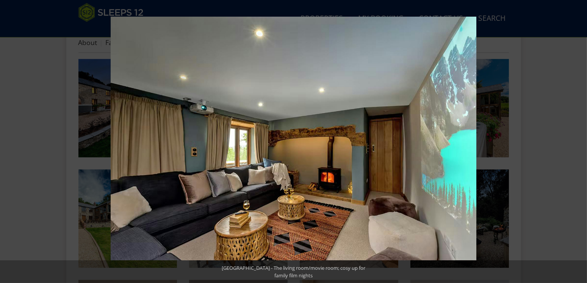
click at [574, 139] on button at bounding box center [573, 142] width 27 height 38
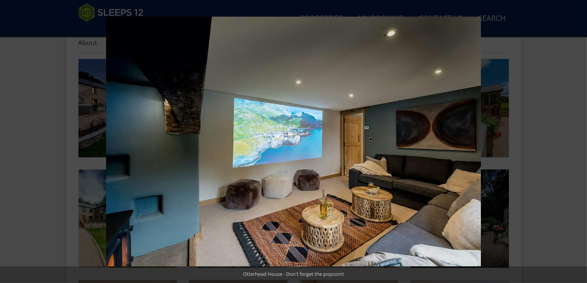
click at [574, 139] on button at bounding box center [573, 142] width 27 height 38
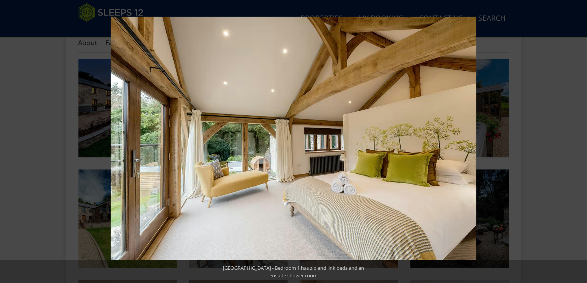
click at [574, 139] on button at bounding box center [573, 142] width 27 height 38
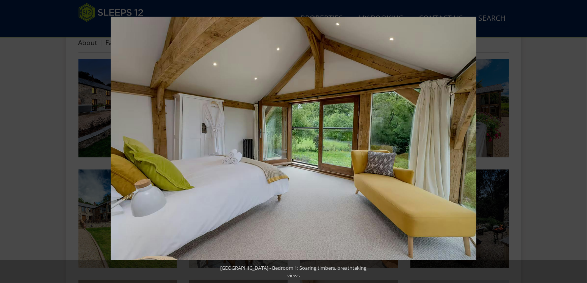
click at [574, 139] on button at bounding box center [573, 142] width 27 height 38
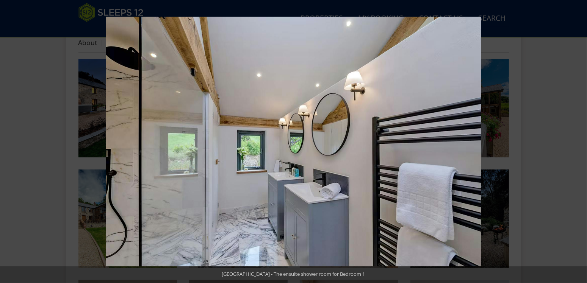
click at [574, 139] on button at bounding box center [573, 142] width 27 height 38
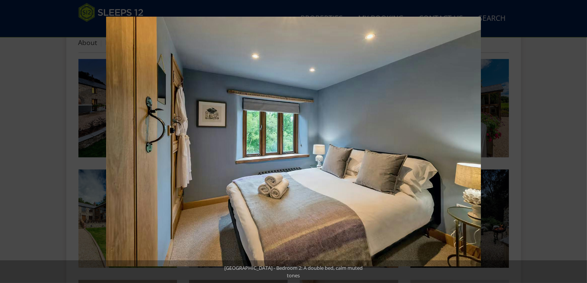
click at [574, 139] on button at bounding box center [573, 142] width 27 height 38
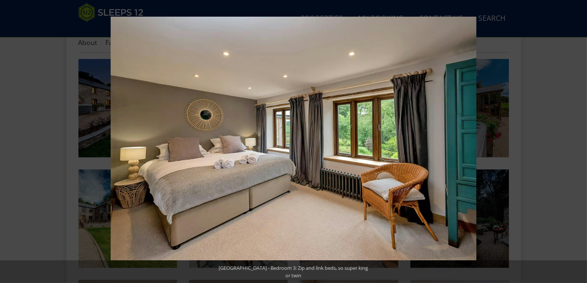
click at [574, 139] on button at bounding box center [573, 142] width 27 height 38
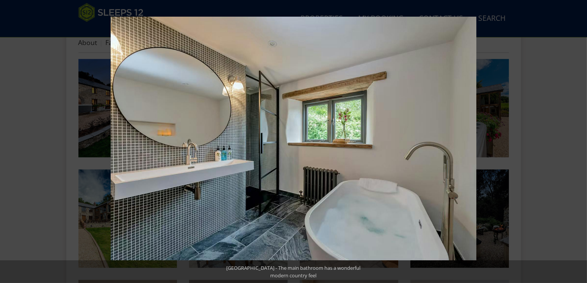
click at [574, 139] on button at bounding box center [573, 142] width 27 height 38
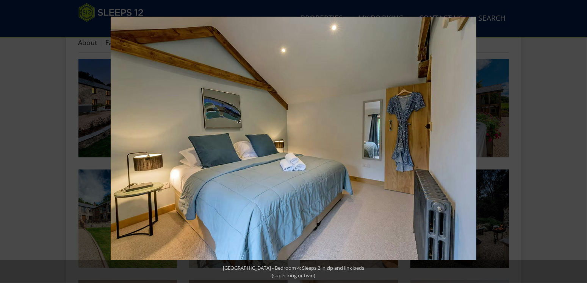
click at [574, 139] on button at bounding box center [573, 142] width 27 height 38
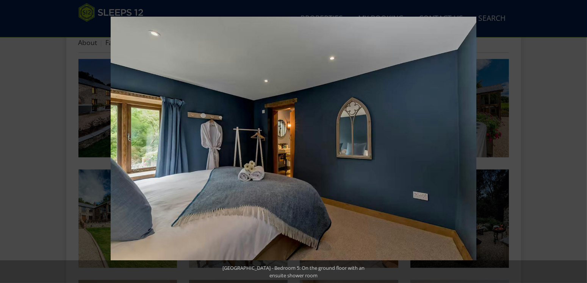
click at [574, 139] on button at bounding box center [573, 142] width 27 height 38
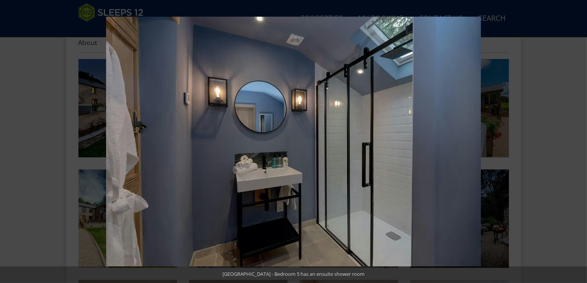
click at [574, 139] on button at bounding box center [573, 142] width 27 height 38
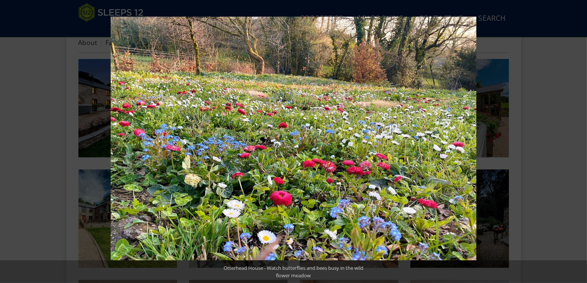
click at [574, 139] on button at bounding box center [573, 142] width 27 height 38
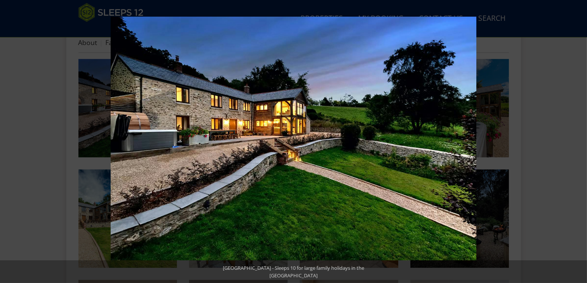
click at [574, 139] on button at bounding box center [573, 142] width 27 height 38
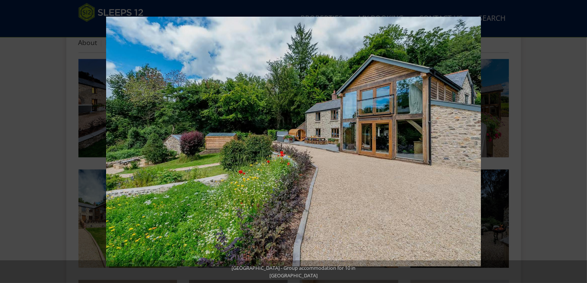
click at [574, 139] on button at bounding box center [573, 142] width 27 height 38
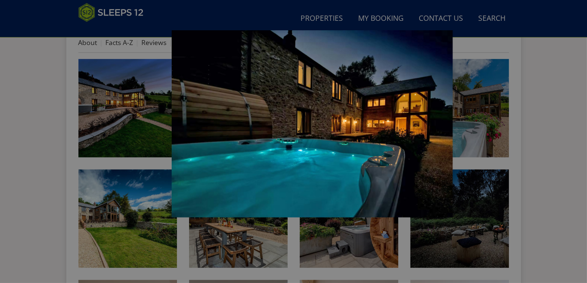
scroll to position [287, 0]
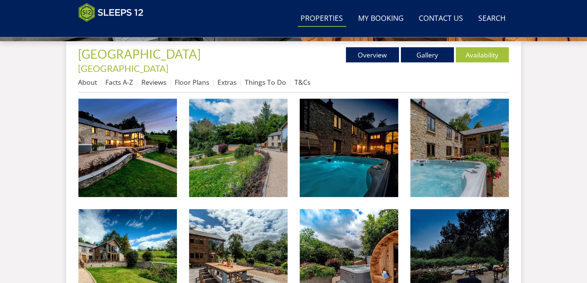
click at [332, 22] on link "Properties" at bounding box center [322, 18] width 49 height 17
select select "10"
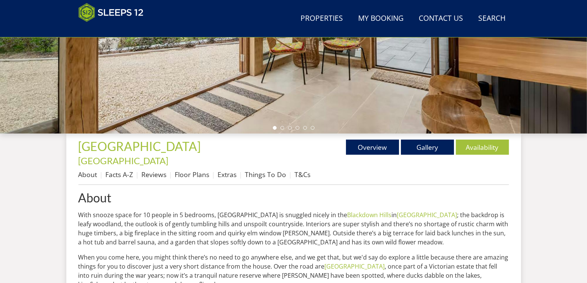
scroll to position [215, 0]
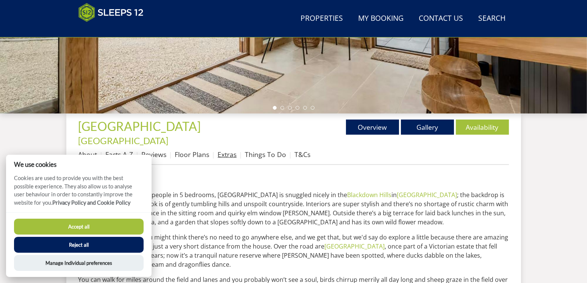
click at [222, 150] on link "Extras" at bounding box center [227, 154] width 19 height 9
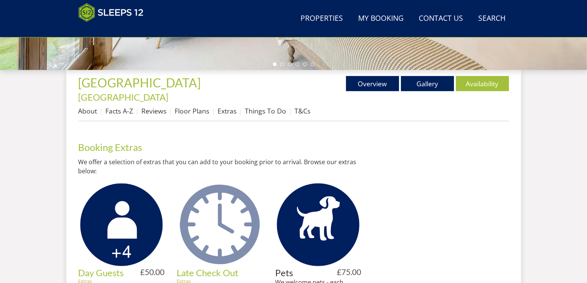
scroll to position [168, 0]
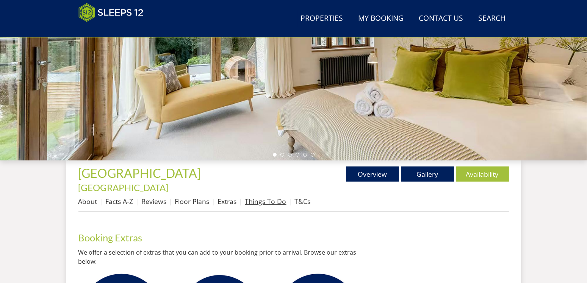
click at [254, 197] on link "Things To Do" at bounding box center [265, 201] width 41 height 9
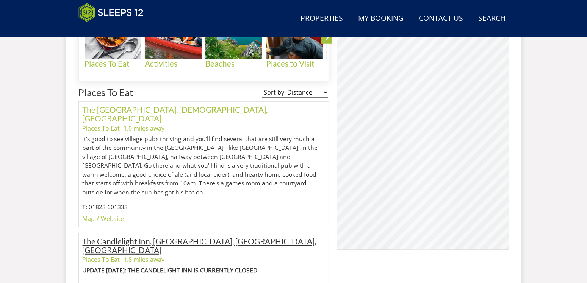
scroll to position [247, 0]
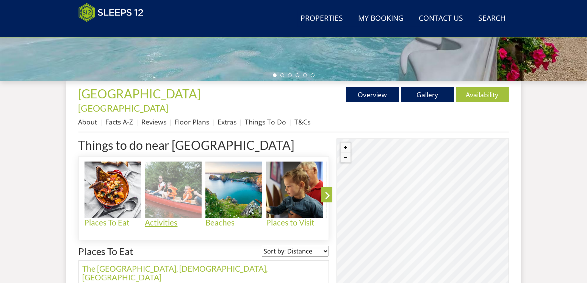
click at [183, 176] on img at bounding box center [173, 190] width 57 height 57
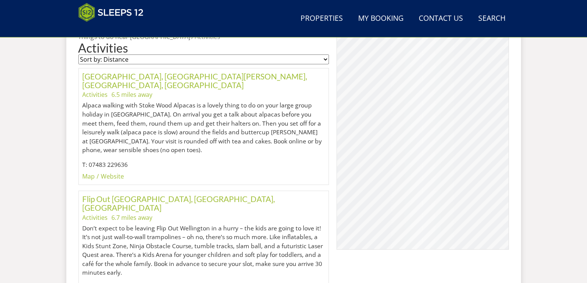
scroll to position [486, 0]
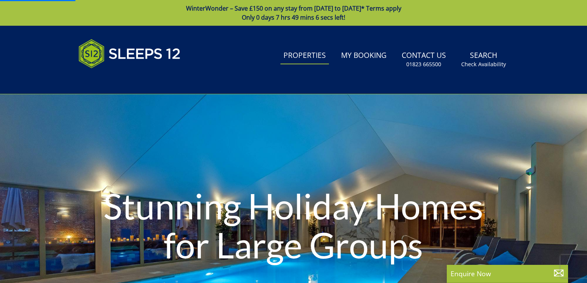
select select "10"
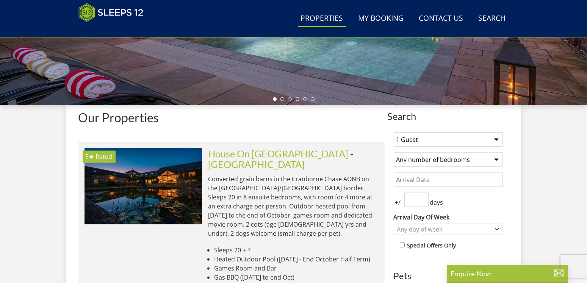
scroll to position [263, 0]
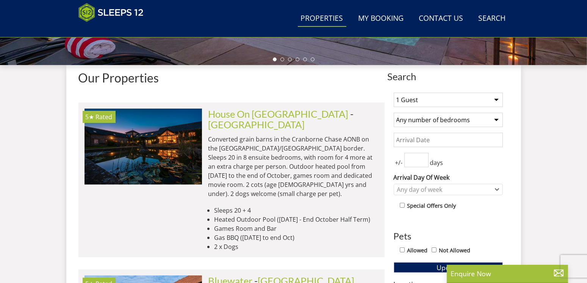
click at [394, 93] on select "1 Guest 2 Guests 3 Guests 4 Guests 5 Guests 6 Guests 7 Guests 8 Guests 9 Guests…" at bounding box center [448, 100] width 109 height 14
select select "10"
click option "10 Guests" at bounding box center [0, 0] width 0 height 0
click at [456, 141] on input "Date" at bounding box center [448, 140] width 109 height 14
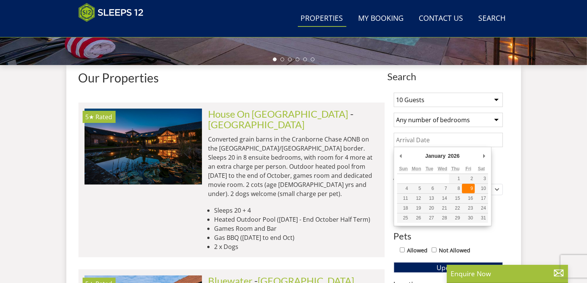
type input "[DATE]"
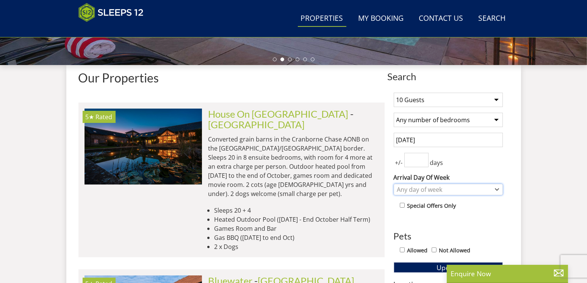
click at [451, 188] on div "Any day of week" at bounding box center [444, 190] width 98 height 8
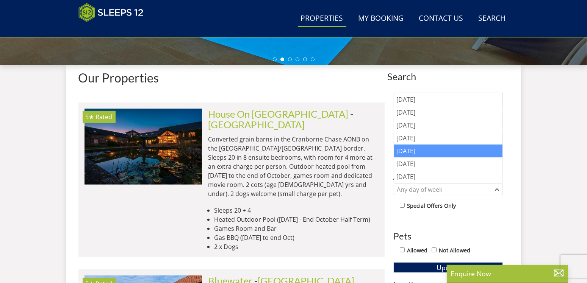
click at [418, 151] on div "[DATE]" at bounding box center [448, 151] width 108 height 13
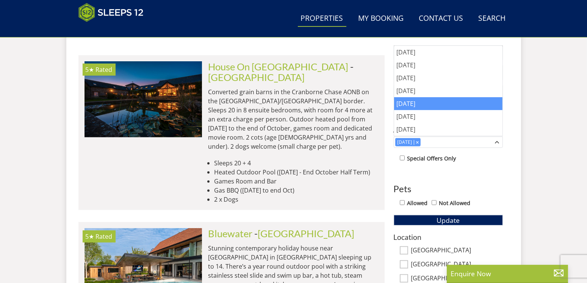
scroll to position [343, 0]
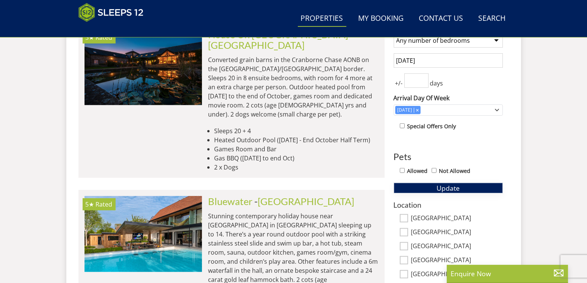
click at [436, 184] on button "Update" at bounding box center [448, 188] width 109 height 11
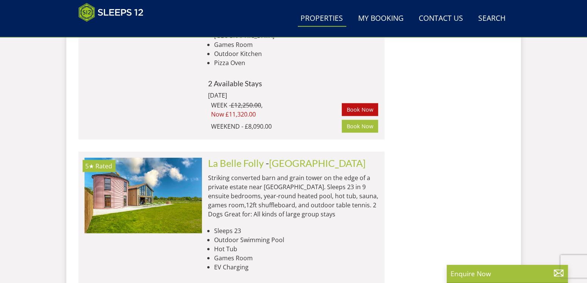
scroll to position [4621, 0]
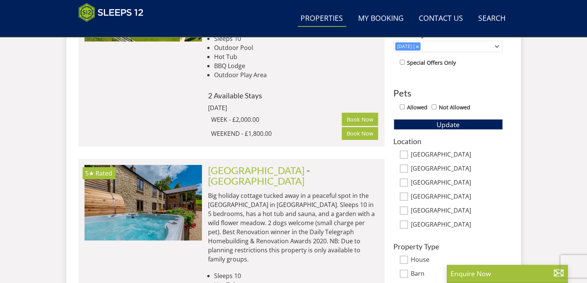
scroll to position [446, 0]
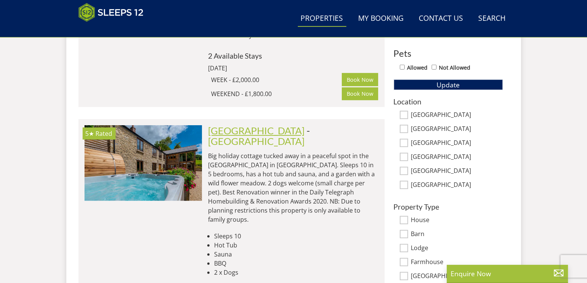
click at [243, 125] on link "[GEOGRAPHIC_DATA]" at bounding box center [256, 130] width 97 height 11
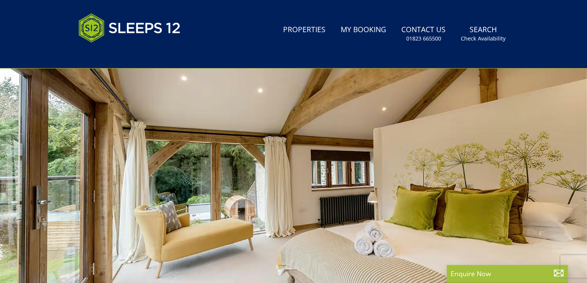
scroll to position [128, 0]
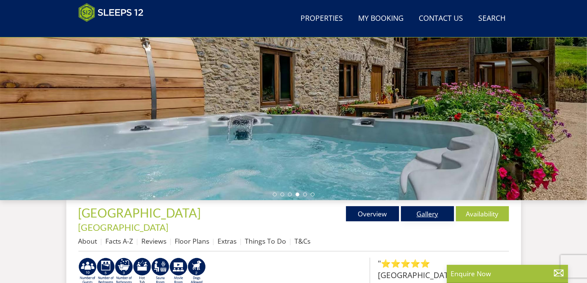
click at [430, 218] on link "Gallery" at bounding box center [427, 214] width 53 height 15
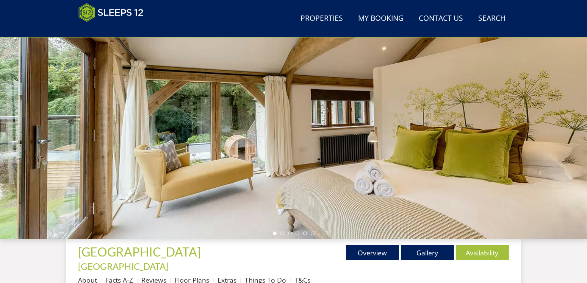
scroll to position [208, 0]
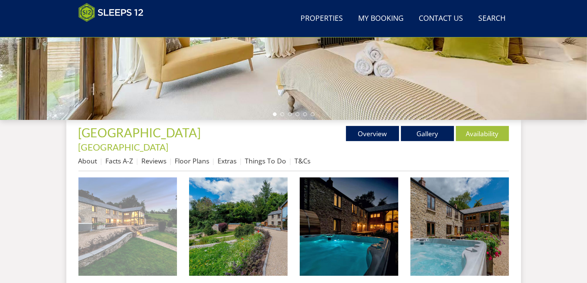
click at [145, 225] on img at bounding box center [127, 227] width 99 height 99
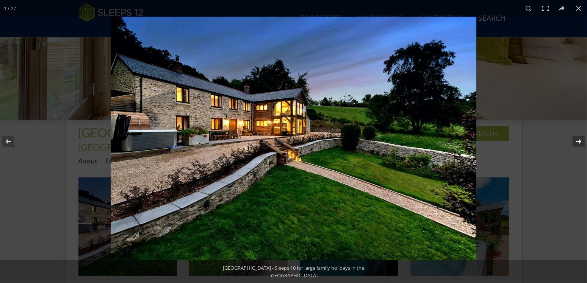
click at [577, 142] on button at bounding box center [573, 142] width 27 height 38
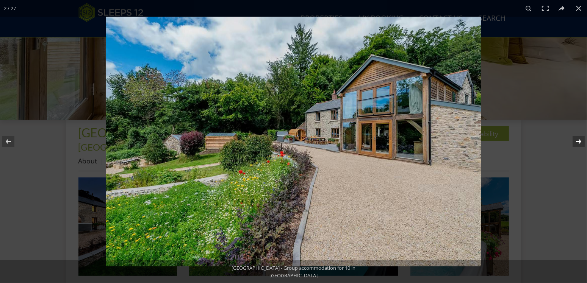
click at [577, 142] on button at bounding box center [573, 142] width 27 height 38
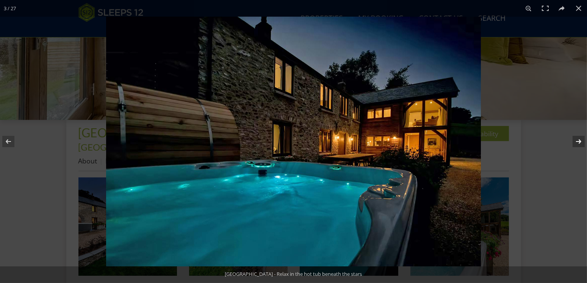
click at [577, 142] on button at bounding box center [573, 142] width 27 height 38
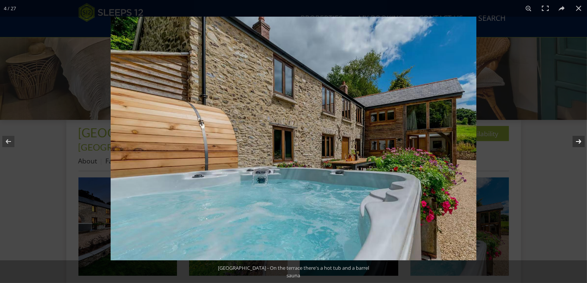
click at [577, 142] on button at bounding box center [573, 142] width 27 height 38
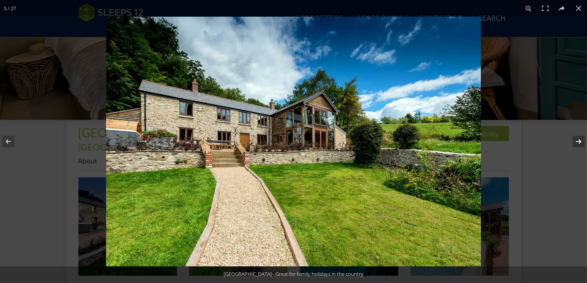
click at [577, 142] on button at bounding box center [573, 142] width 27 height 38
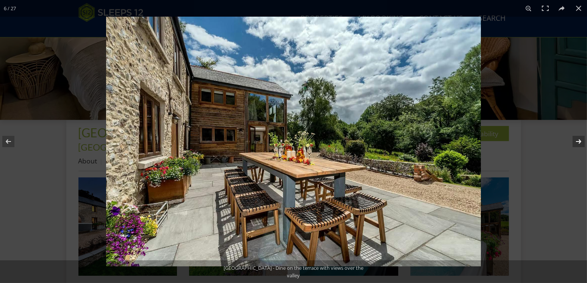
click at [577, 142] on button at bounding box center [573, 142] width 27 height 38
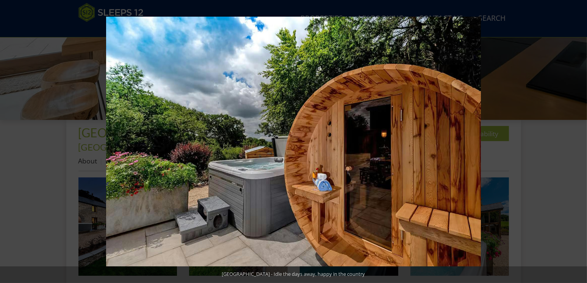
click at [577, 142] on button at bounding box center [573, 142] width 27 height 38
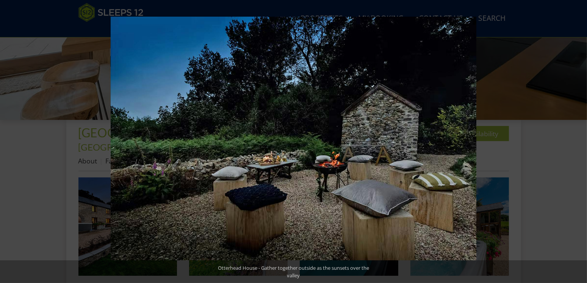
click at [577, 142] on button at bounding box center [573, 142] width 27 height 38
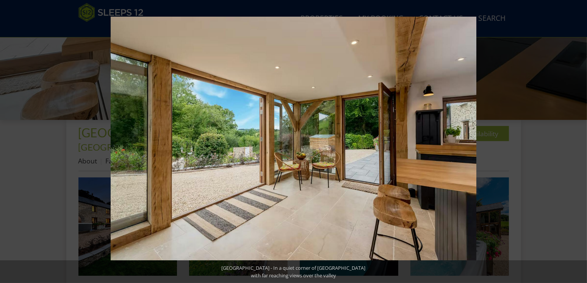
click at [577, 142] on button at bounding box center [573, 142] width 27 height 38
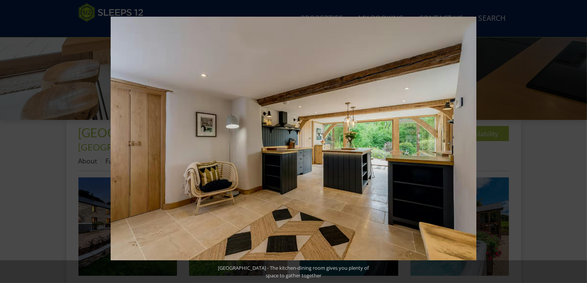
click at [577, 142] on button at bounding box center [573, 142] width 27 height 38
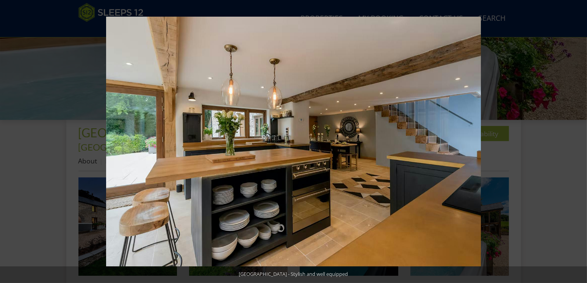
click at [577, 142] on button at bounding box center [573, 142] width 27 height 38
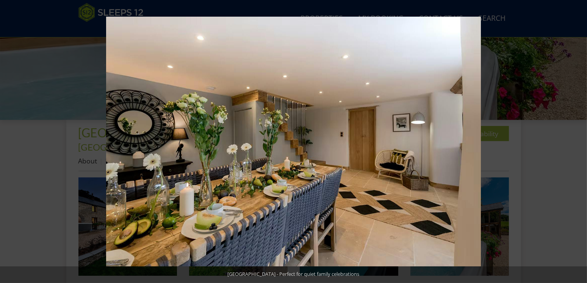
click at [577, 142] on button at bounding box center [573, 142] width 27 height 38
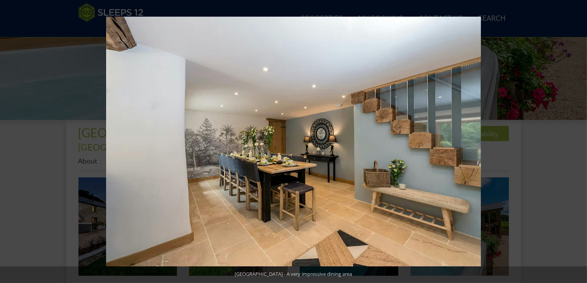
click at [577, 142] on button at bounding box center [573, 142] width 27 height 38
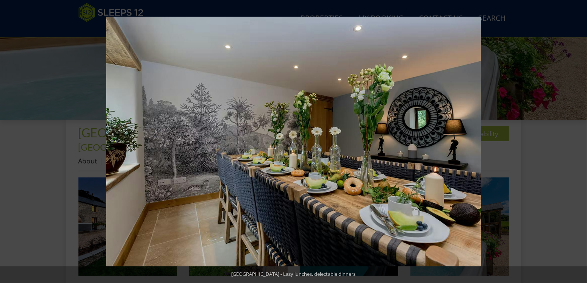
click at [577, 142] on button at bounding box center [573, 142] width 27 height 38
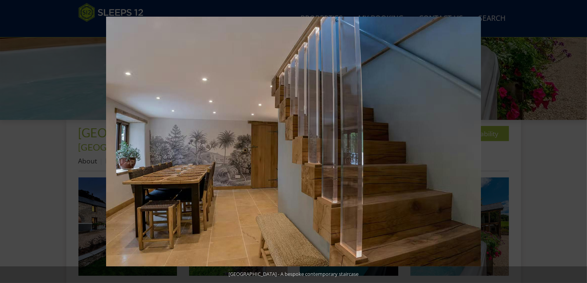
click at [577, 142] on button at bounding box center [573, 142] width 27 height 38
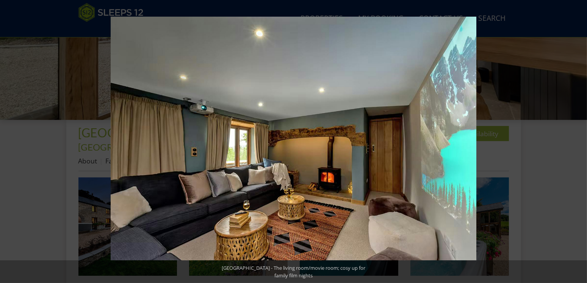
click at [577, 142] on button at bounding box center [573, 142] width 27 height 38
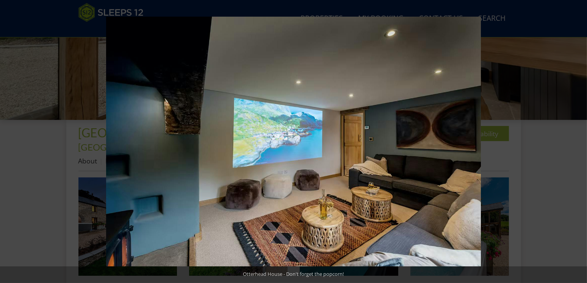
click at [577, 142] on button at bounding box center [573, 142] width 27 height 38
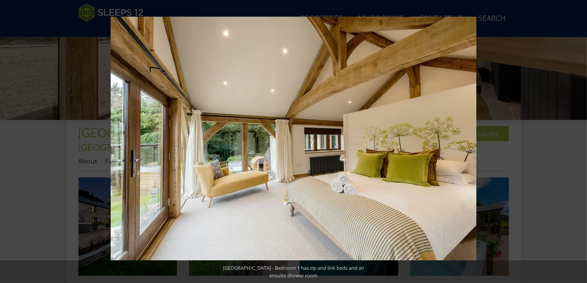
click at [577, 142] on button at bounding box center [573, 142] width 27 height 38
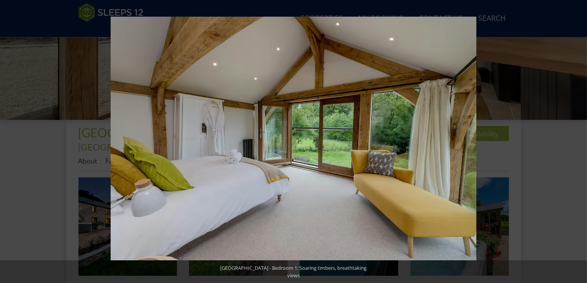
click at [577, 142] on button at bounding box center [573, 142] width 27 height 38
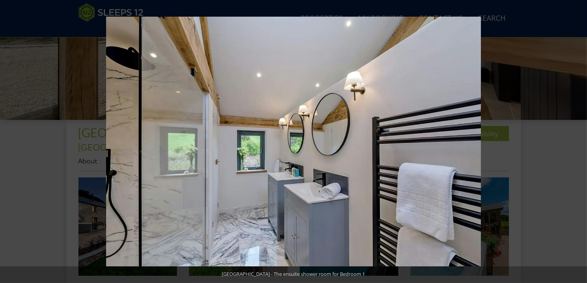
click at [577, 142] on button at bounding box center [573, 142] width 27 height 38
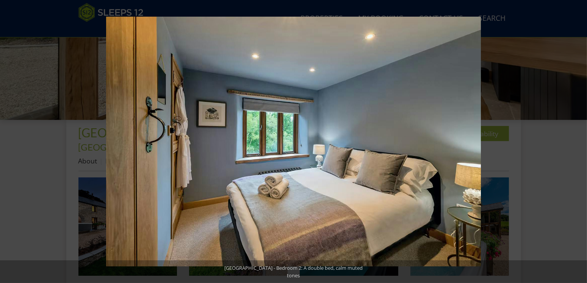
click at [577, 142] on button at bounding box center [573, 142] width 27 height 38
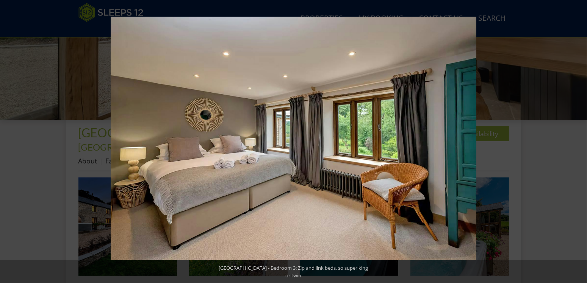
click at [577, 142] on button at bounding box center [573, 142] width 27 height 38
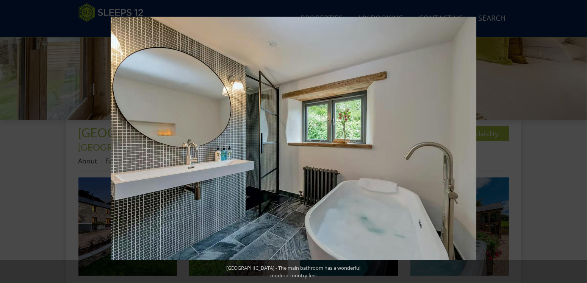
click at [577, 142] on button at bounding box center [573, 142] width 27 height 38
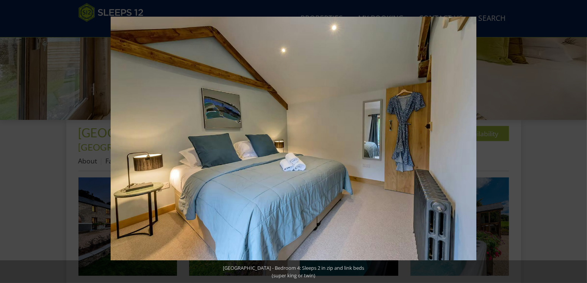
click at [577, 142] on button at bounding box center [573, 142] width 27 height 38
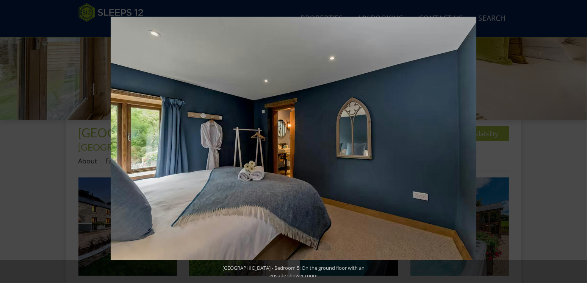
click at [577, 142] on button at bounding box center [573, 142] width 27 height 38
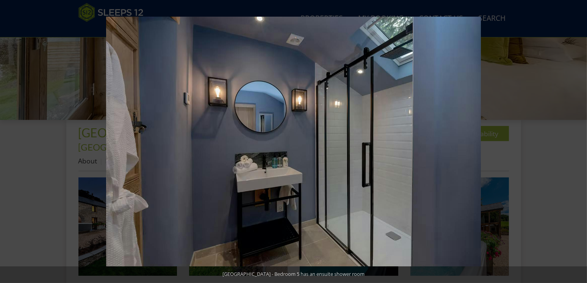
click at [577, 142] on button at bounding box center [573, 142] width 27 height 38
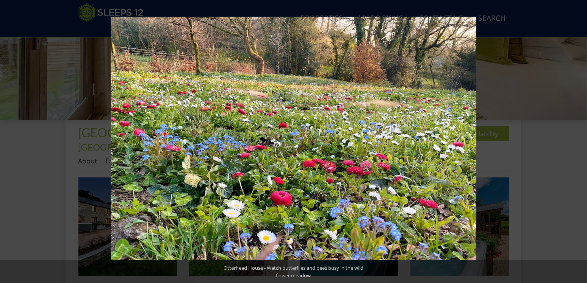
click at [577, 142] on button at bounding box center [573, 142] width 27 height 38
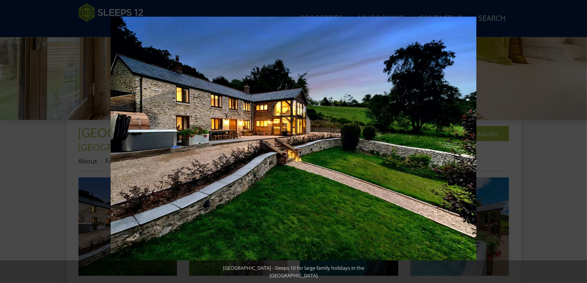
click at [577, 142] on button at bounding box center [573, 142] width 27 height 38
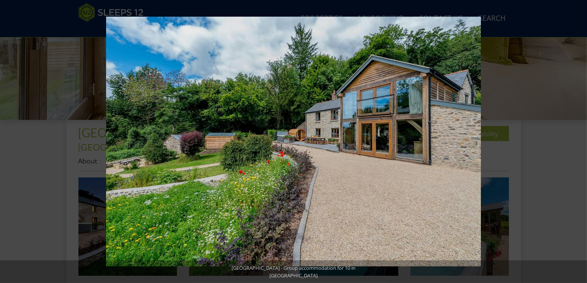
click at [577, 142] on button at bounding box center [573, 142] width 27 height 38
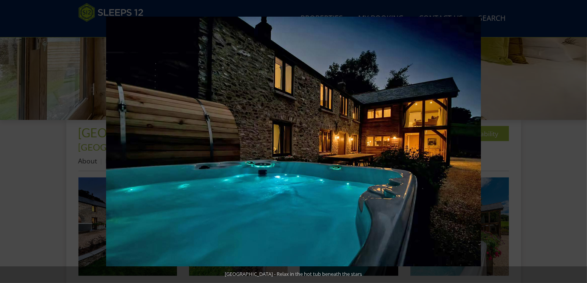
click at [577, 142] on button at bounding box center [573, 142] width 27 height 38
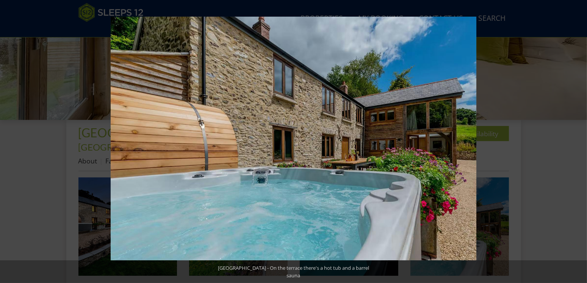
click at [577, 142] on button at bounding box center [573, 142] width 27 height 38
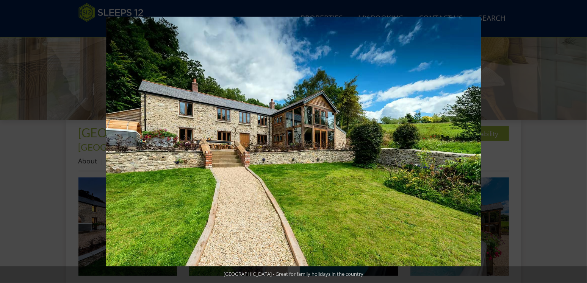
click at [577, 142] on button at bounding box center [573, 142] width 27 height 38
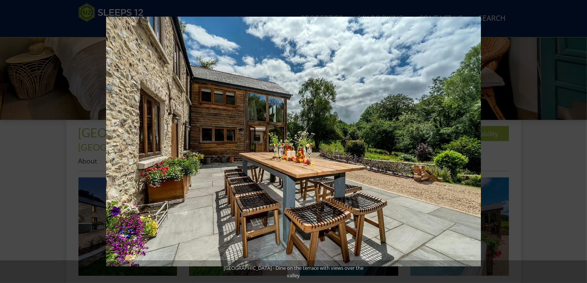
click at [577, 142] on button at bounding box center [573, 142] width 27 height 38
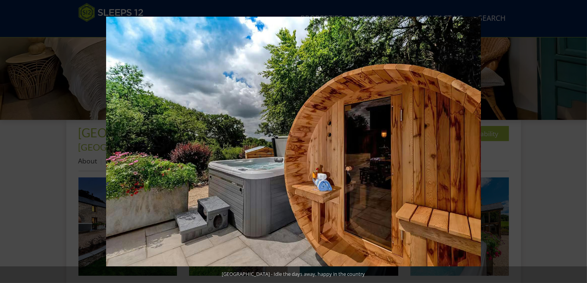
click at [577, 142] on button at bounding box center [573, 142] width 27 height 38
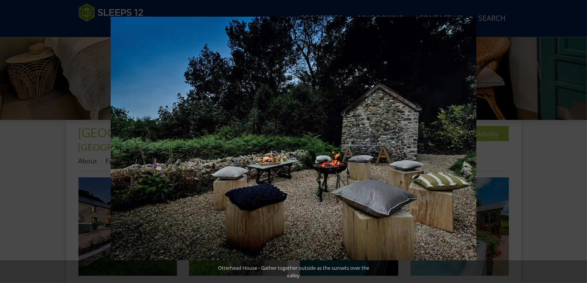
click at [577, 142] on button at bounding box center [573, 142] width 27 height 38
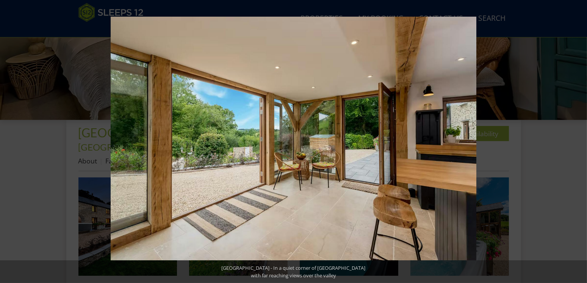
click at [577, 142] on button at bounding box center [573, 142] width 27 height 38
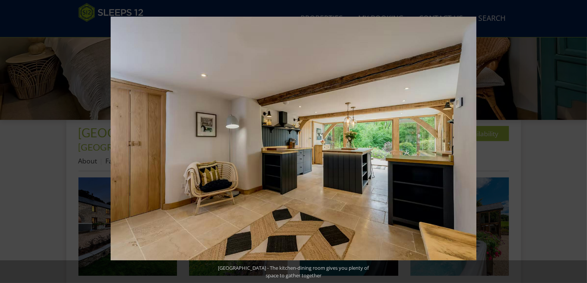
click at [577, 142] on button at bounding box center [573, 142] width 27 height 38
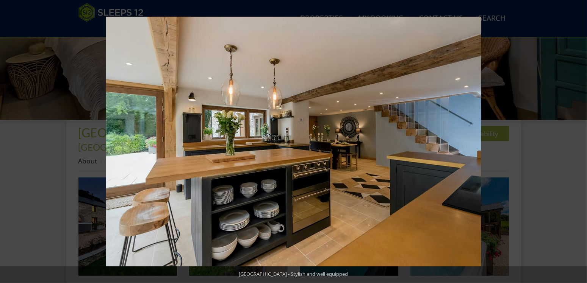
click at [577, 142] on button at bounding box center [573, 142] width 27 height 38
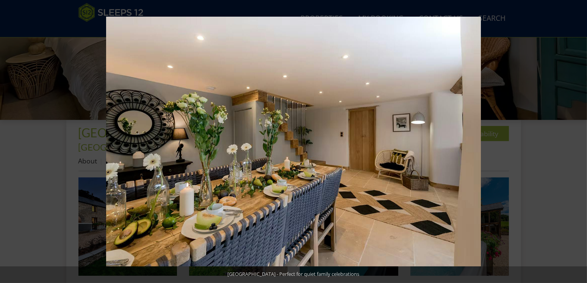
click at [577, 142] on button at bounding box center [573, 142] width 27 height 38
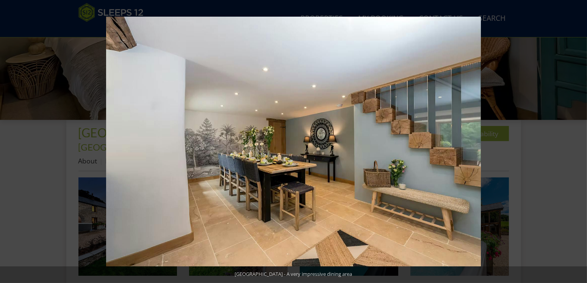
click at [577, 142] on button at bounding box center [573, 142] width 27 height 38
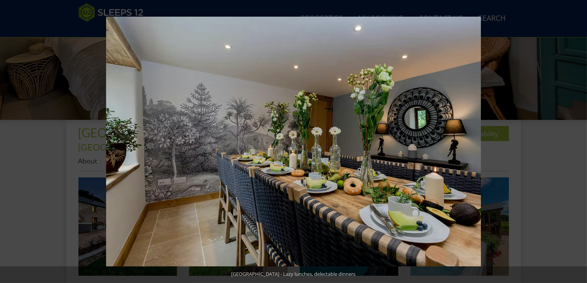
click at [577, 142] on button at bounding box center [573, 142] width 27 height 38
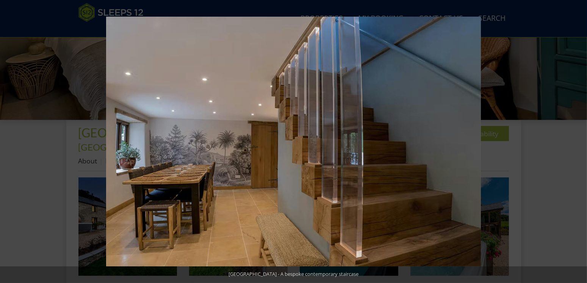
click at [577, 142] on button at bounding box center [573, 142] width 27 height 38
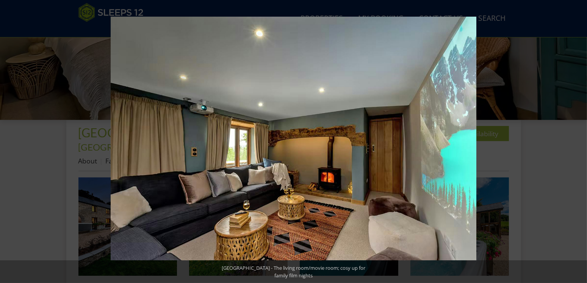
click at [577, 142] on button at bounding box center [573, 142] width 27 height 38
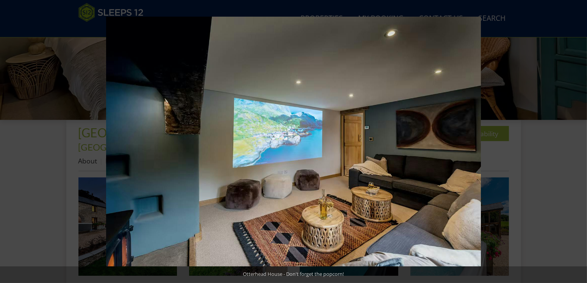
click at [577, 142] on button at bounding box center [573, 142] width 27 height 38
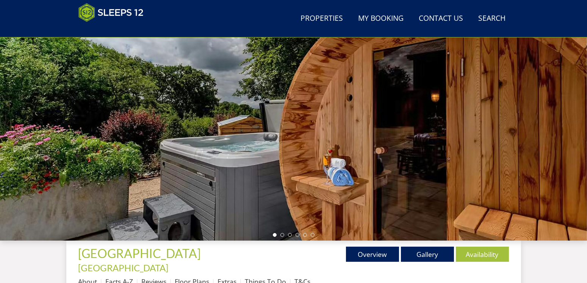
scroll to position [88, 0]
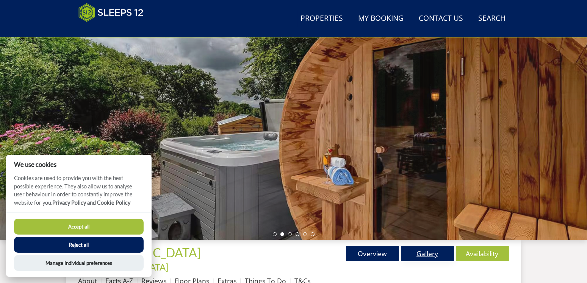
click at [423, 255] on link "Gallery" at bounding box center [427, 253] width 53 height 15
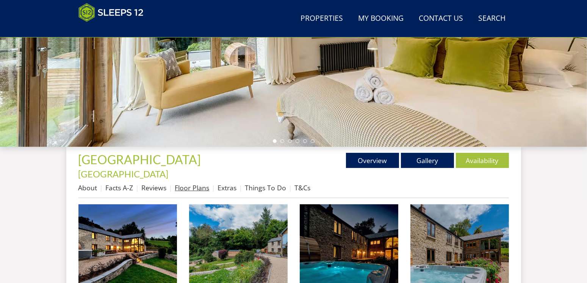
scroll to position [168, 0]
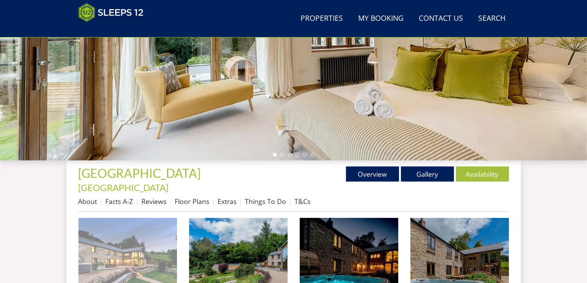
click at [151, 246] on img at bounding box center [127, 267] width 99 height 99
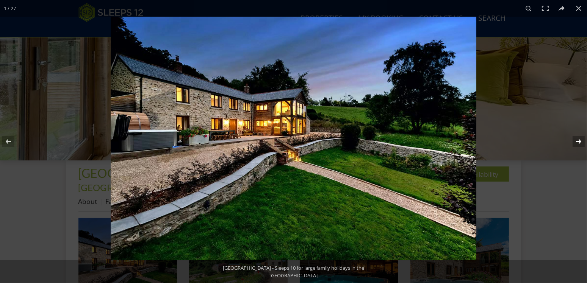
click at [581, 140] on button at bounding box center [573, 142] width 27 height 38
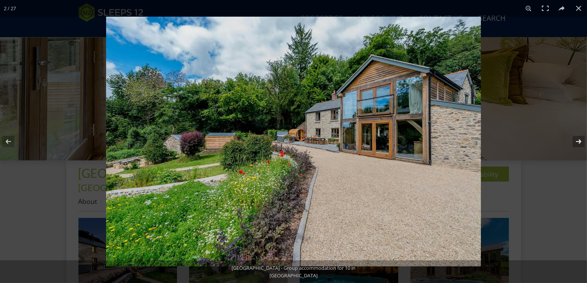
click at [581, 140] on button at bounding box center [573, 142] width 27 height 38
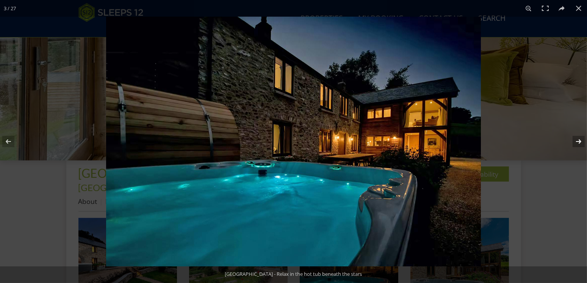
click at [581, 140] on button at bounding box center [573, 142] width 27 height 38
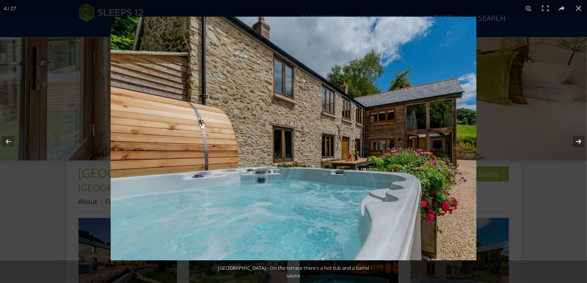
click at [581, 140] on button at bounding box center [573, 142] width 27 height 38
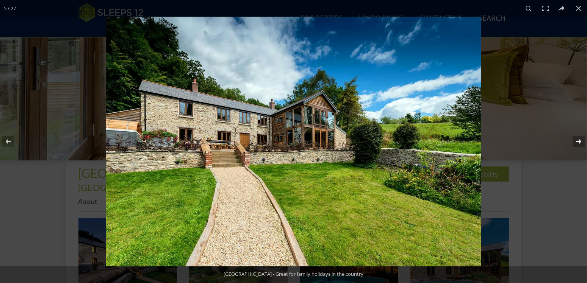
click at [581, 140] on button at bounding box center [573, 142] width 27 height 38
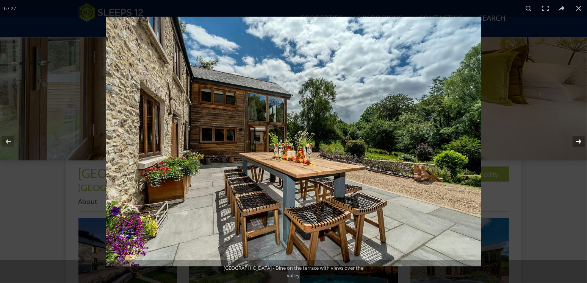
click at [581, 140] on button at bounding box center [573, 142] width 27 height 38
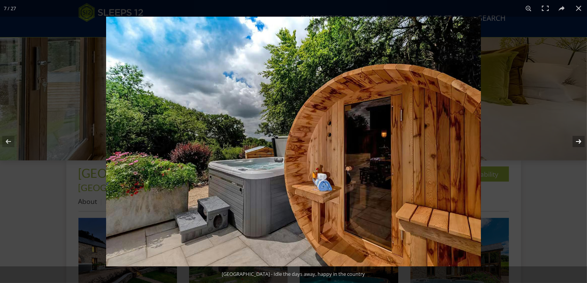
click at [581, 140] on button at bounding box center [573, 142] width 27 height 38
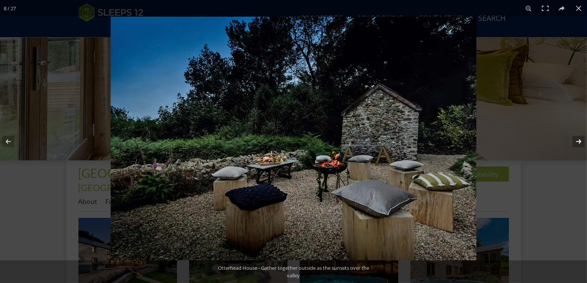
click at [581, 140] on button at bounding box center [573, 142] width 27 height 38
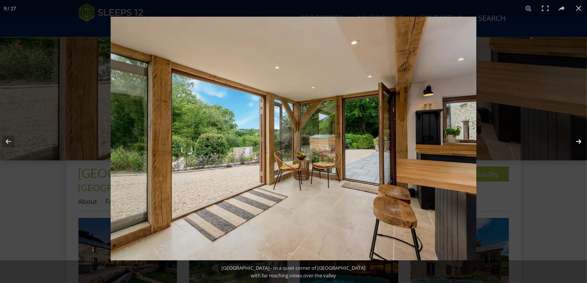
click at [581, 140] on button at bounding box center [573, 142] width 27 height 38
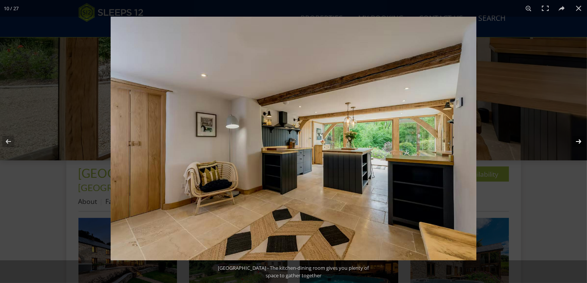
click at [581, 141] on button at bounding box center [573, 142] width 27 height 38
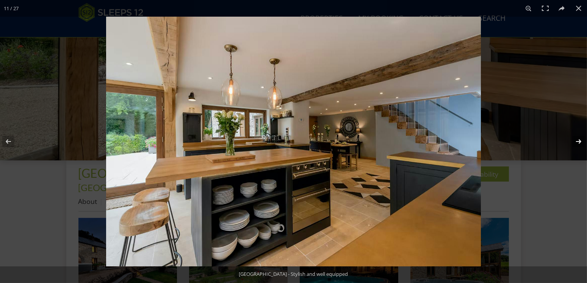
click at [581, 141] on button at bounding box center [573, 142] width 27 height 38
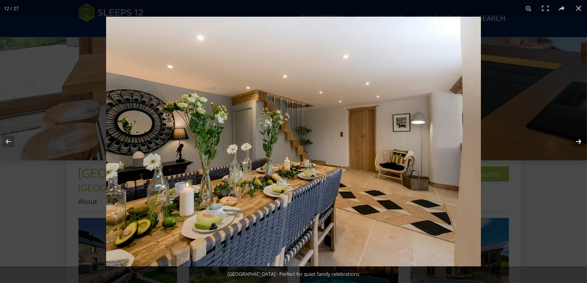
click at [581, 141] on button at bounding box center [573, 142] width 27 height 38
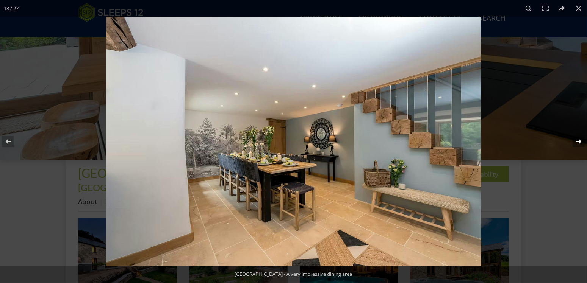
click at [581, 141] on button at bounding box center [573, 142] width 27 height 38
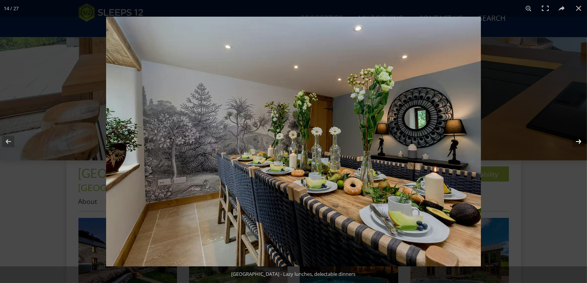
click at [581, 141] on button at bounding box center [573, 142] width 27 height 38
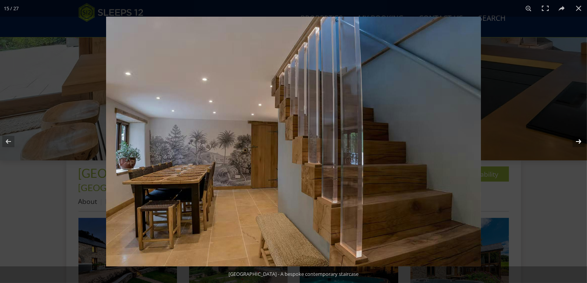
click at [581, 141] on button at bounding box center [573, 142] width 27 height 38
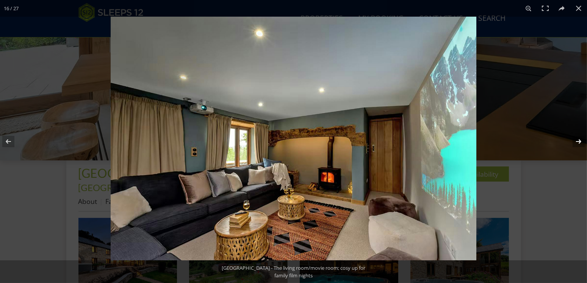
click at [581, 141] on button at bounding box center [573, 142] width 27 height 38
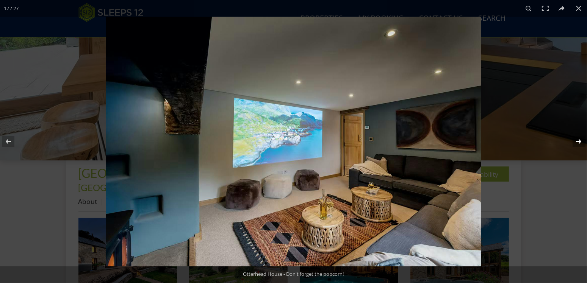
click at [581, 141] on button at bounding box center [573, 142] width 27 height 38
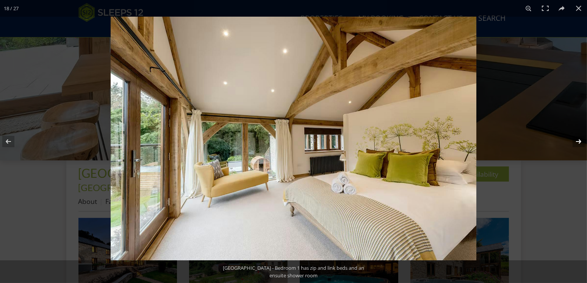
click at [581, 141] on button at bounding box center [573, 142] width 27 height 38
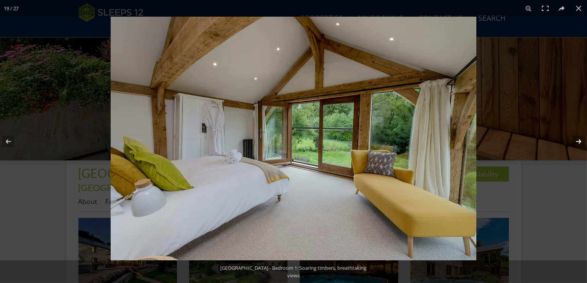
click at [581, 141] on button at bounding box center [573, 142] width 27 height 38
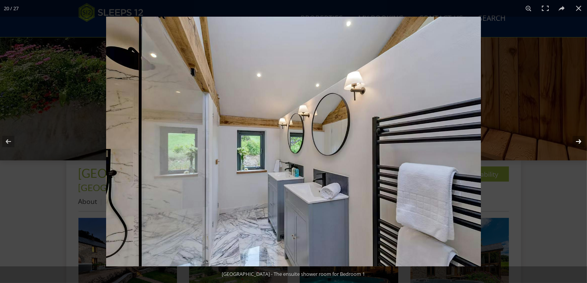
click at [581, 141] on button at bounding box center [573, 142] width 27 height 38
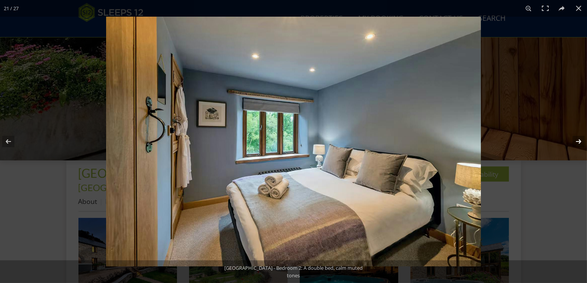
click at [581, 141] on button at bounding box center [573, 142] width 27 height 38
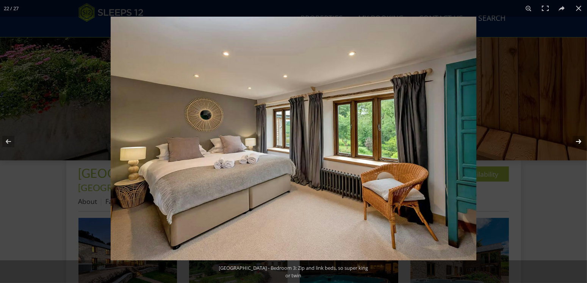
click at [581, 141] on button at bounding box center [573, 142] width 27 height 38
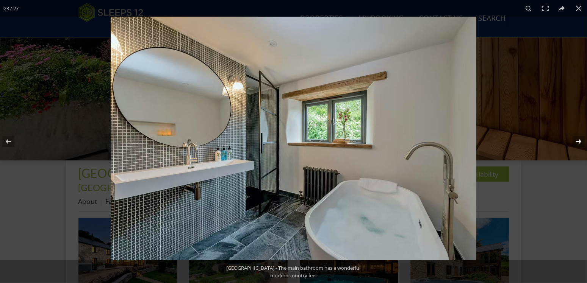
click at [581, 141] on button at bounding box center [573, 142] width 27 height 38
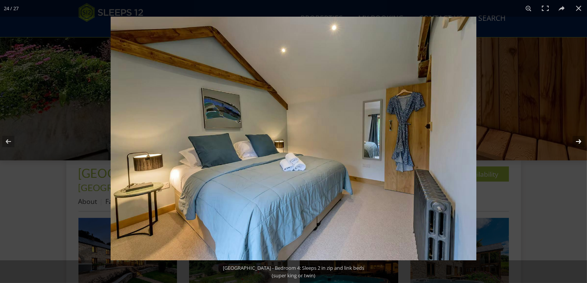
click at [581, 141] on button at bounding box center [573, 142] width 27 height 38
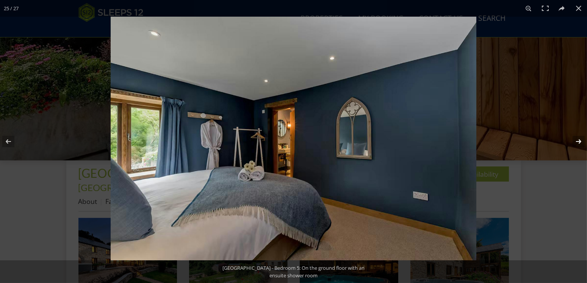
click at [581, 141] on button at bounding box center [573, 142] width 27 height 38
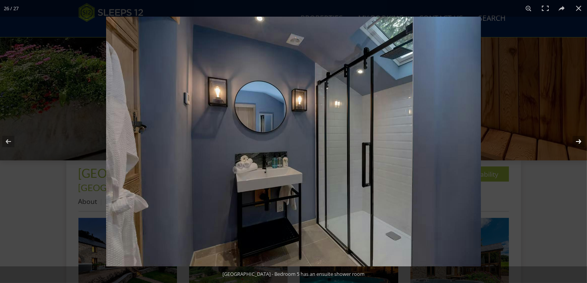
click at [581, 141] on button at bounding box center [573, 142] width 27 height 38
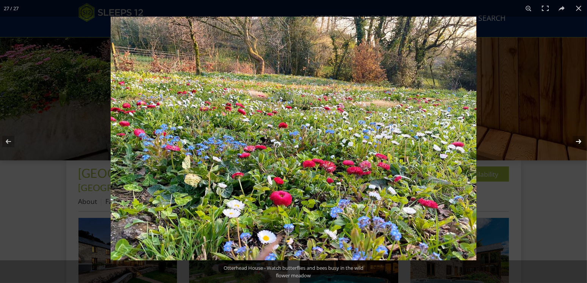
click at [581, 141] on button at bounding box center [573, 142] width 27 height 38
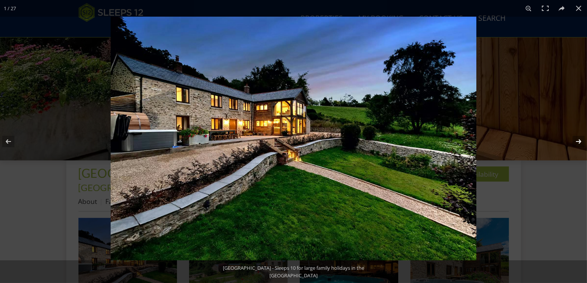
click at [581, 141] on button at bounding box center [573, 142] width 27 height 38
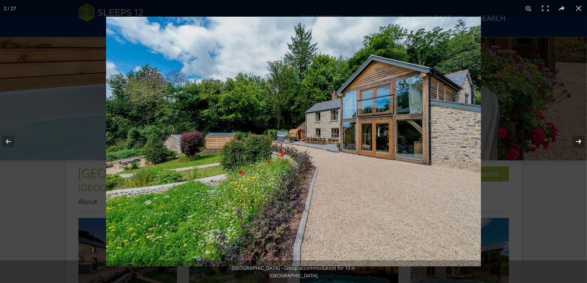
click at [581, 141] on button at bounding box center [573, 142] width 27 height 38
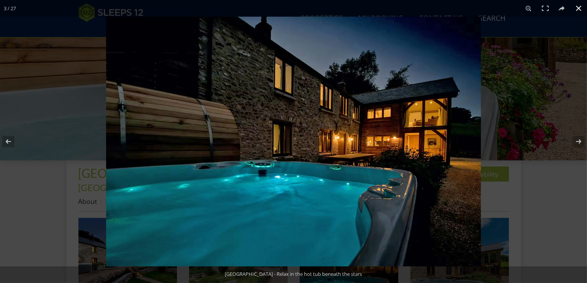
click at [578, 7] on button at bounding box center [578, 8] width 17 height 17
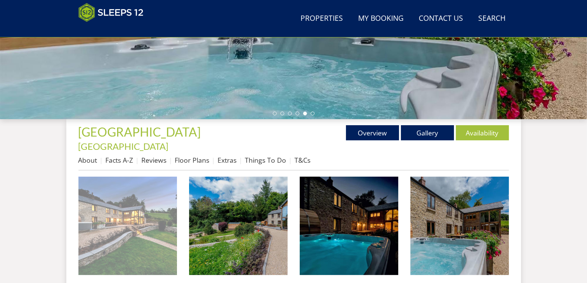
scroll to position [287, 0]
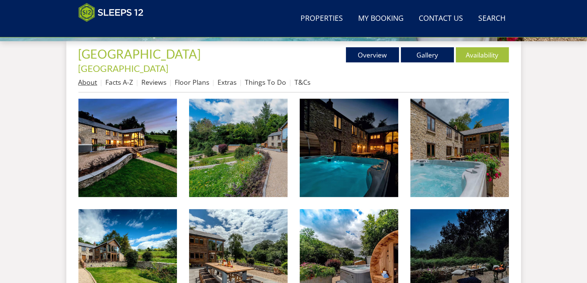
click at [88, 78] on link "About" at bounding box center [87, 82] width 19 height 9
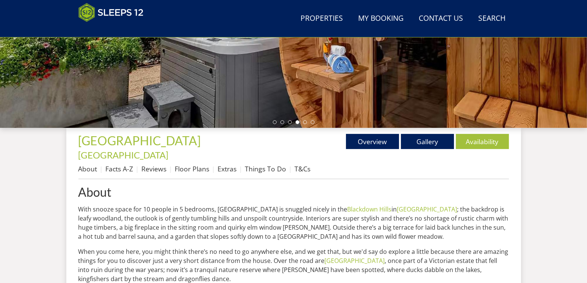
scroll to position [168, 0]
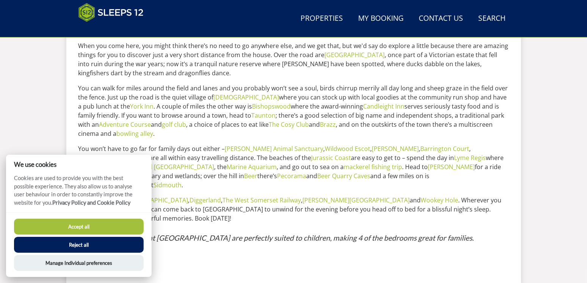
scroll to position [247, 0]
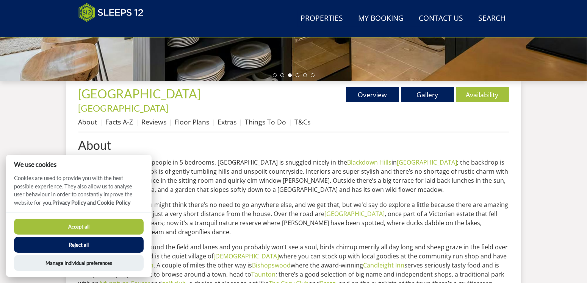
click at [190, 117] on link "Floor Plans" at bounding box center [192, 121] width 34 height 9
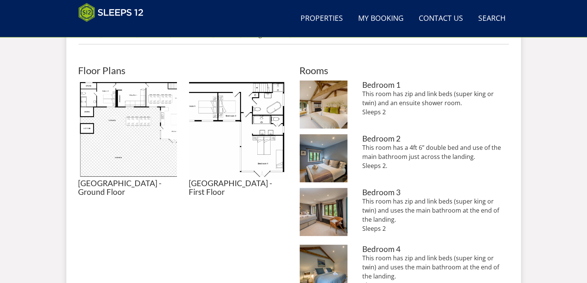
scroll to position [327, 0]
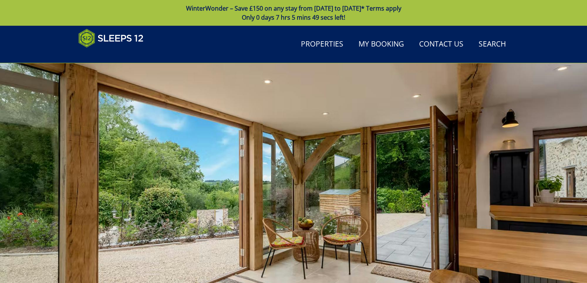
scroll to position [168, 0]
